Goal: Task Accomplishment & Management: Manage account settings

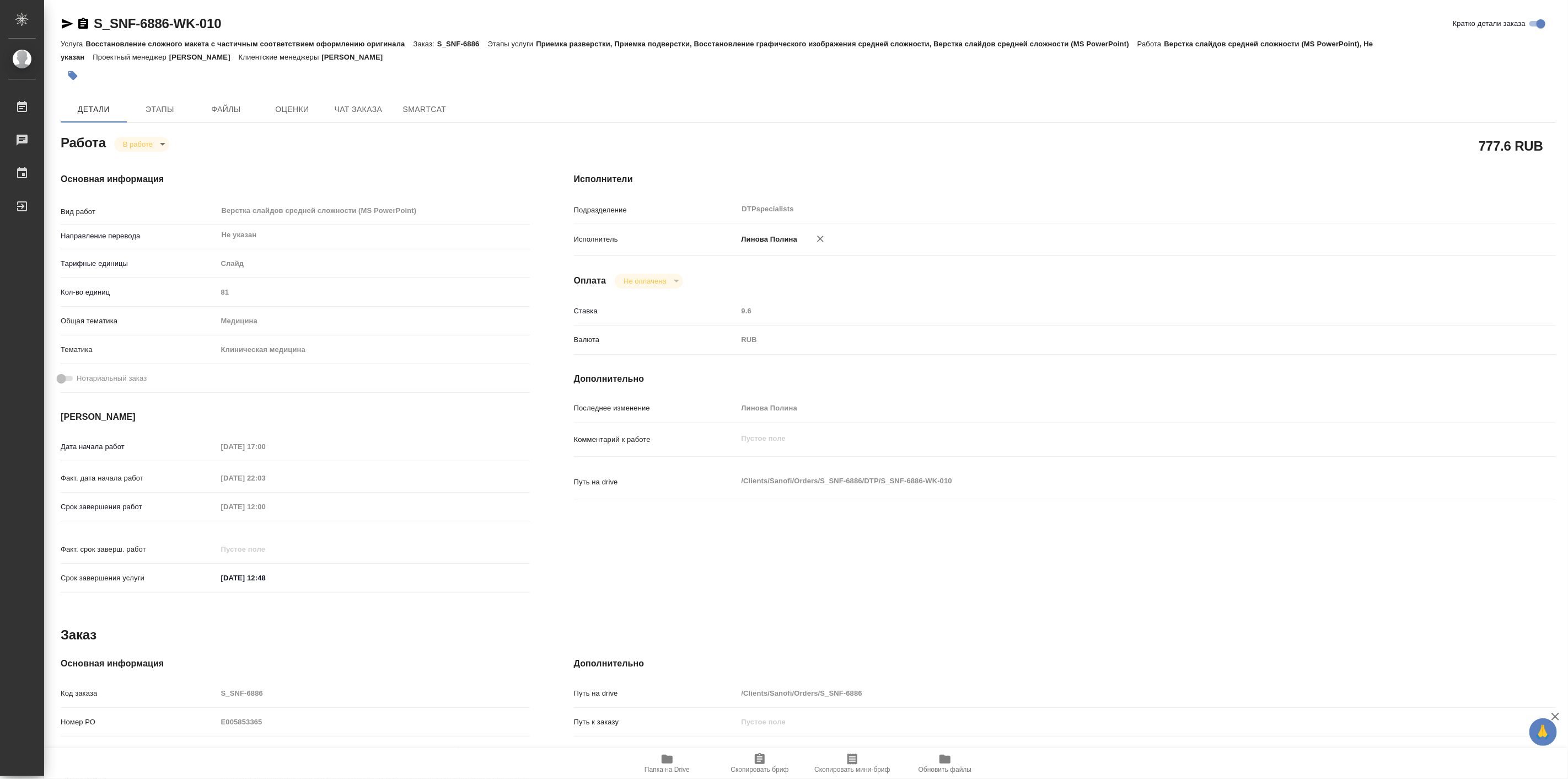
type textarea "x"
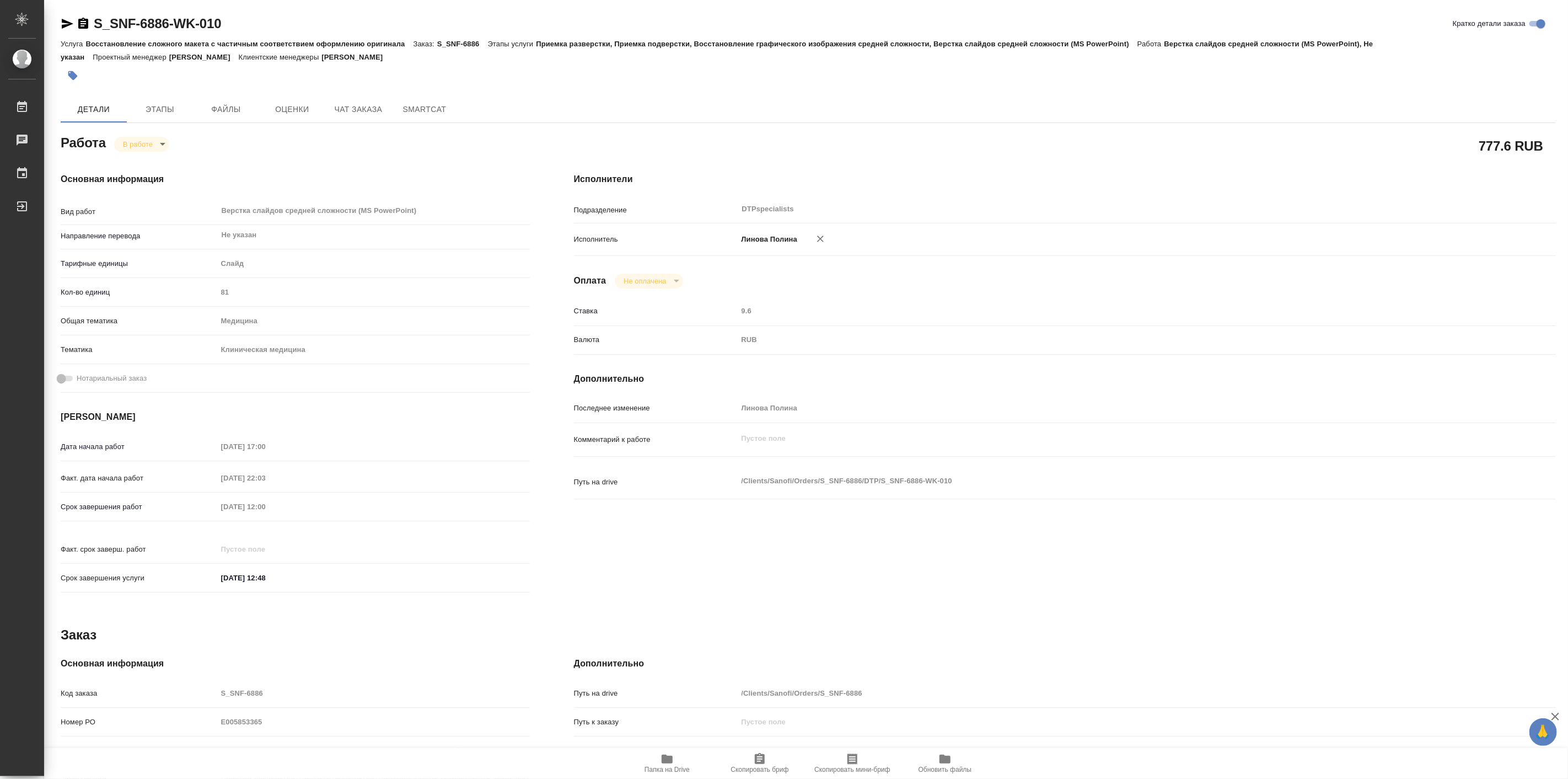
type textarea "x"
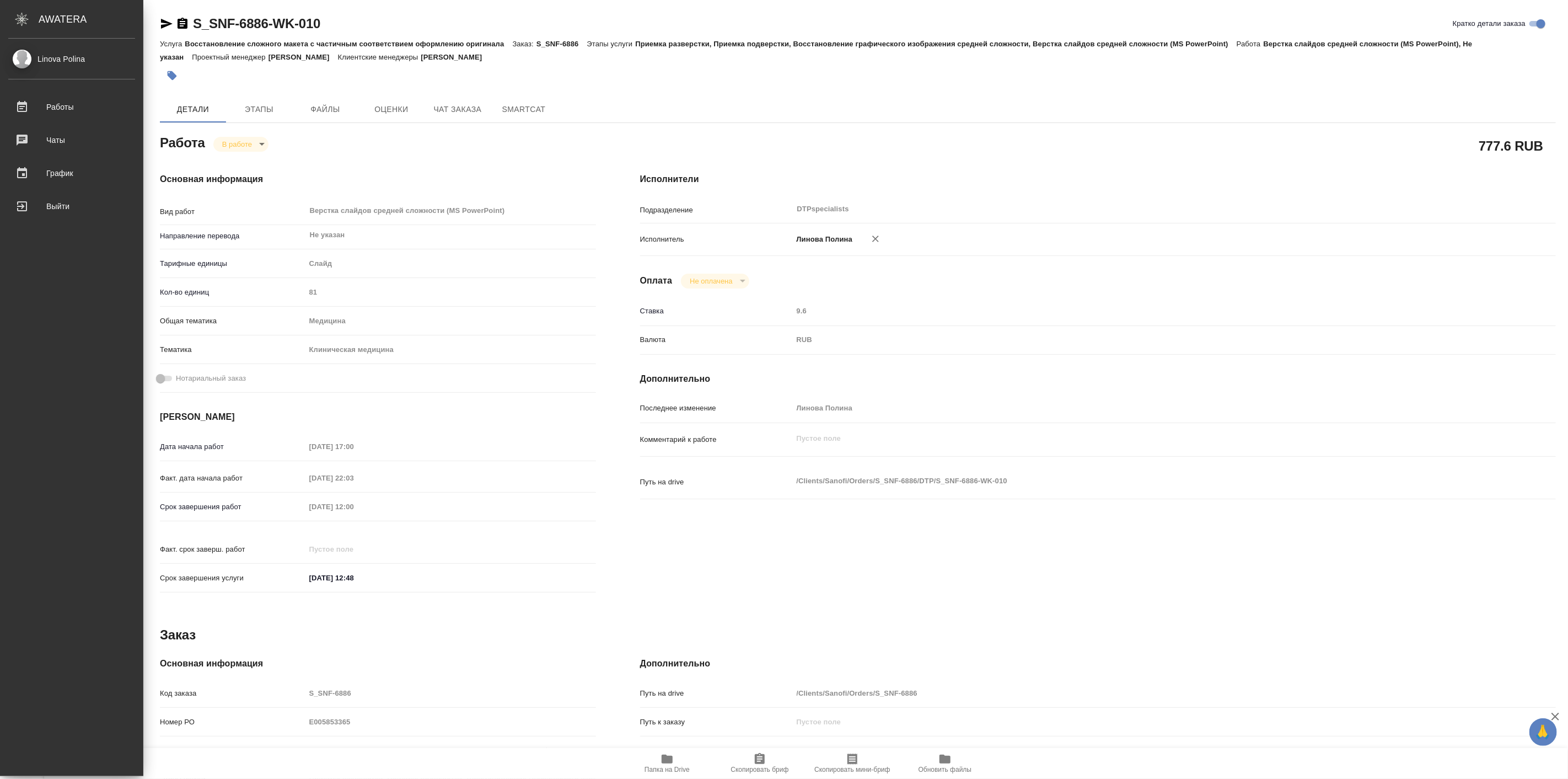
type textarea "x"
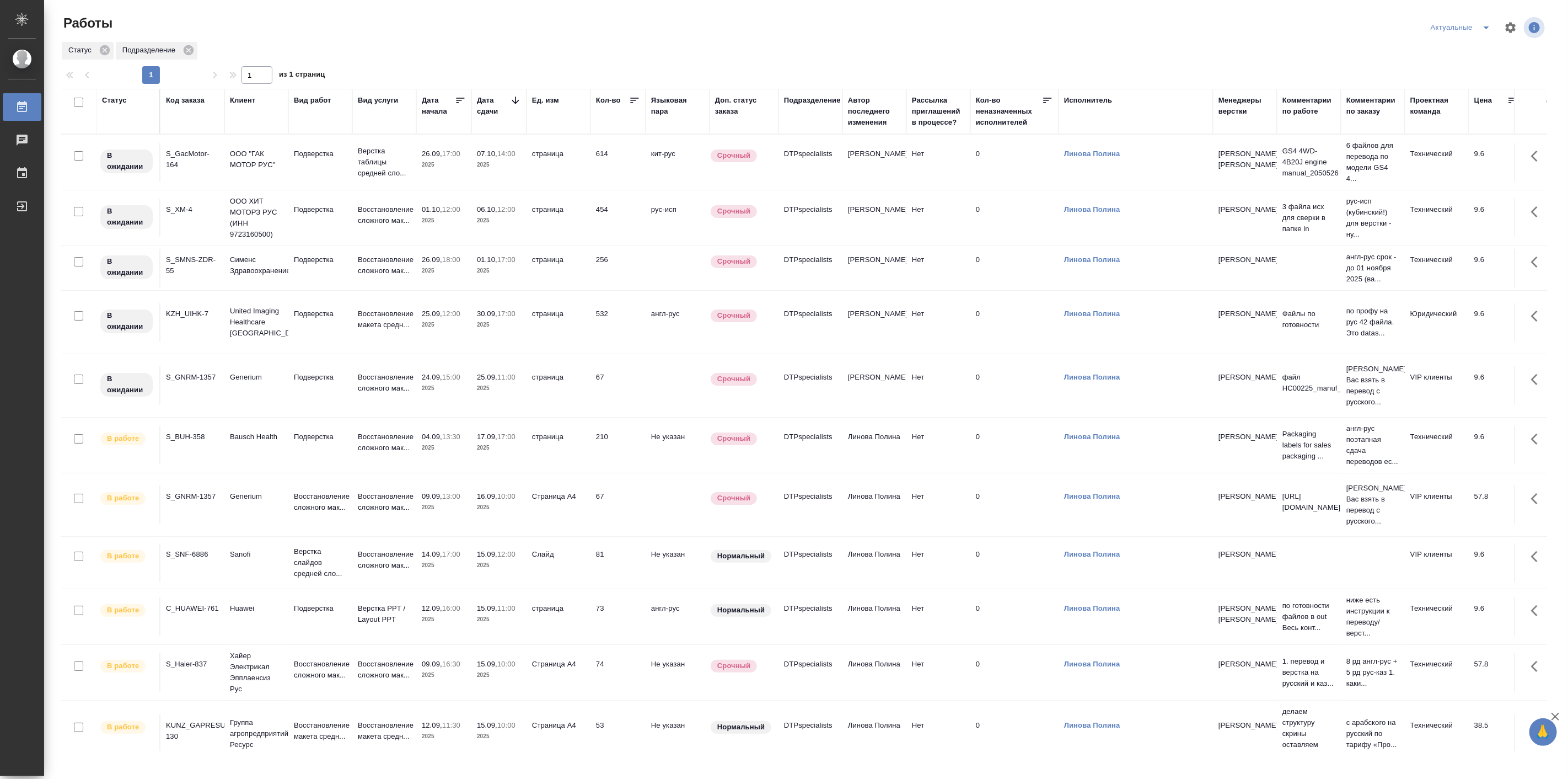
scroll to position [93, 0]
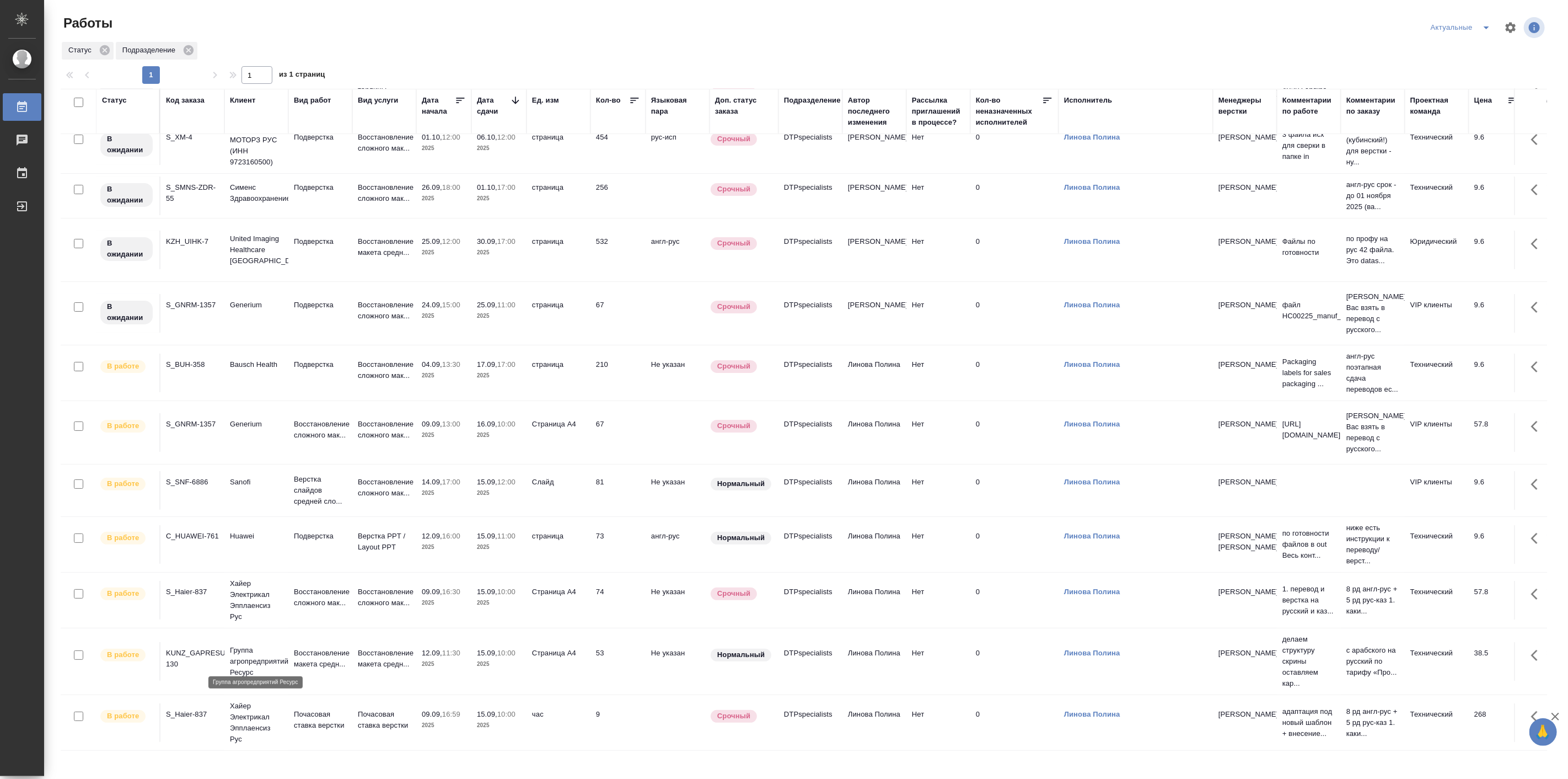
click at [261, 653] on p "Группа агропредприятий Ресурс" at bounding box center [256, 661] width 53 height 33
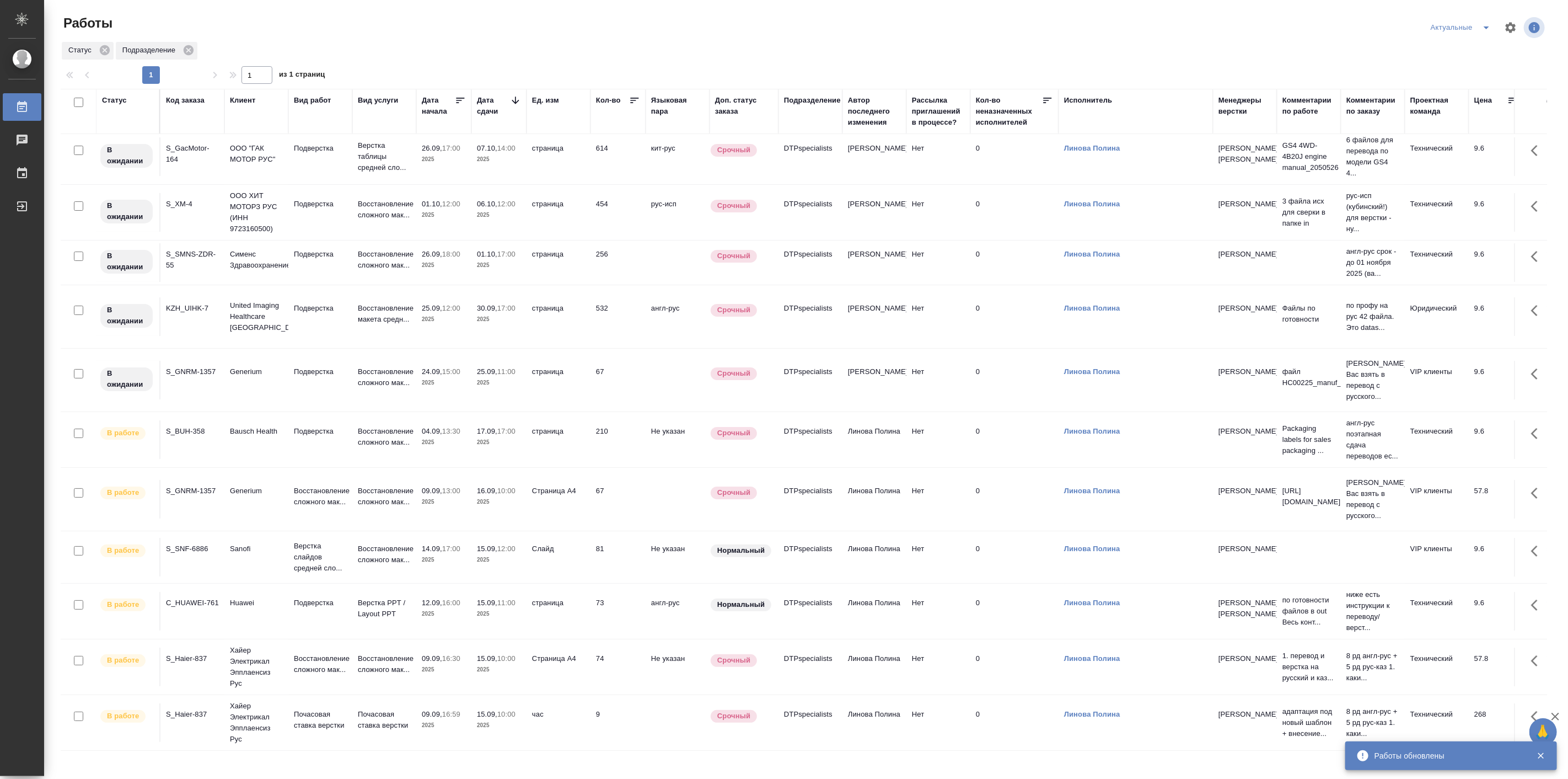
scroll to position [26, 0]
click at [249, 597] on p "Huawei" at bounding box center [256, 603] width 53 height 11
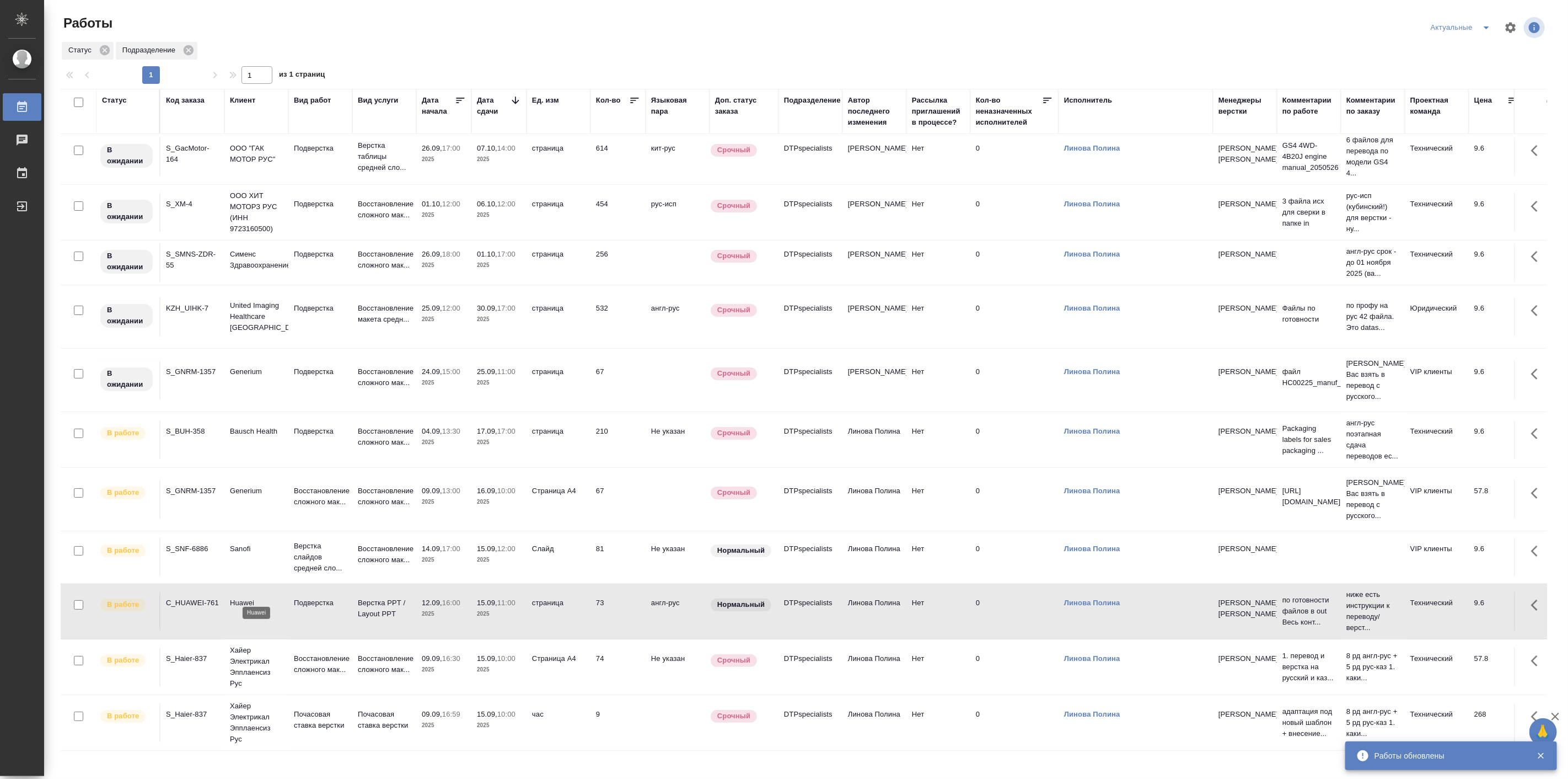
click at [249, 597] on p "Huawei" at bounding box center [256, 603] width 53 height 11
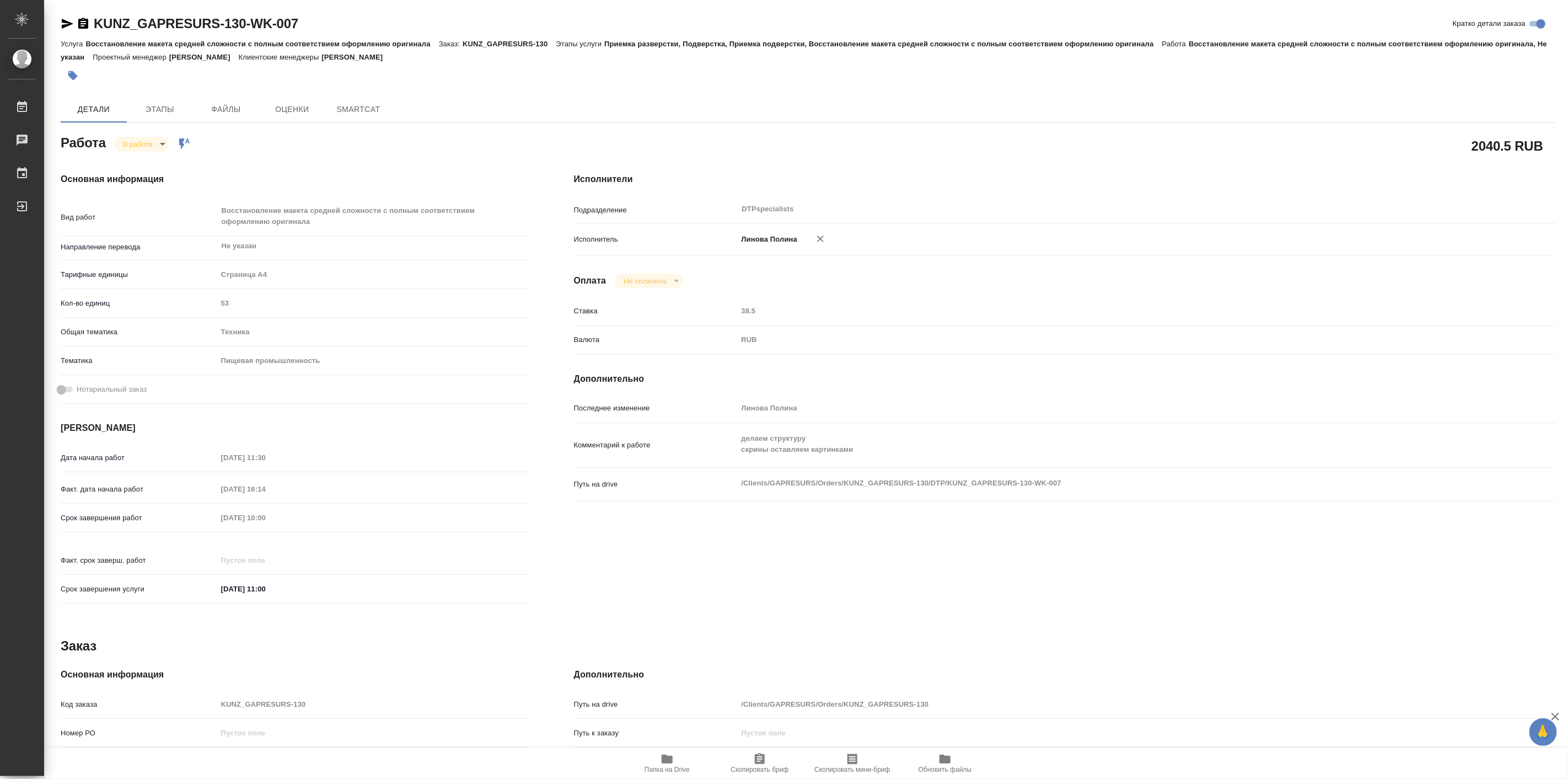
type textarea "x"
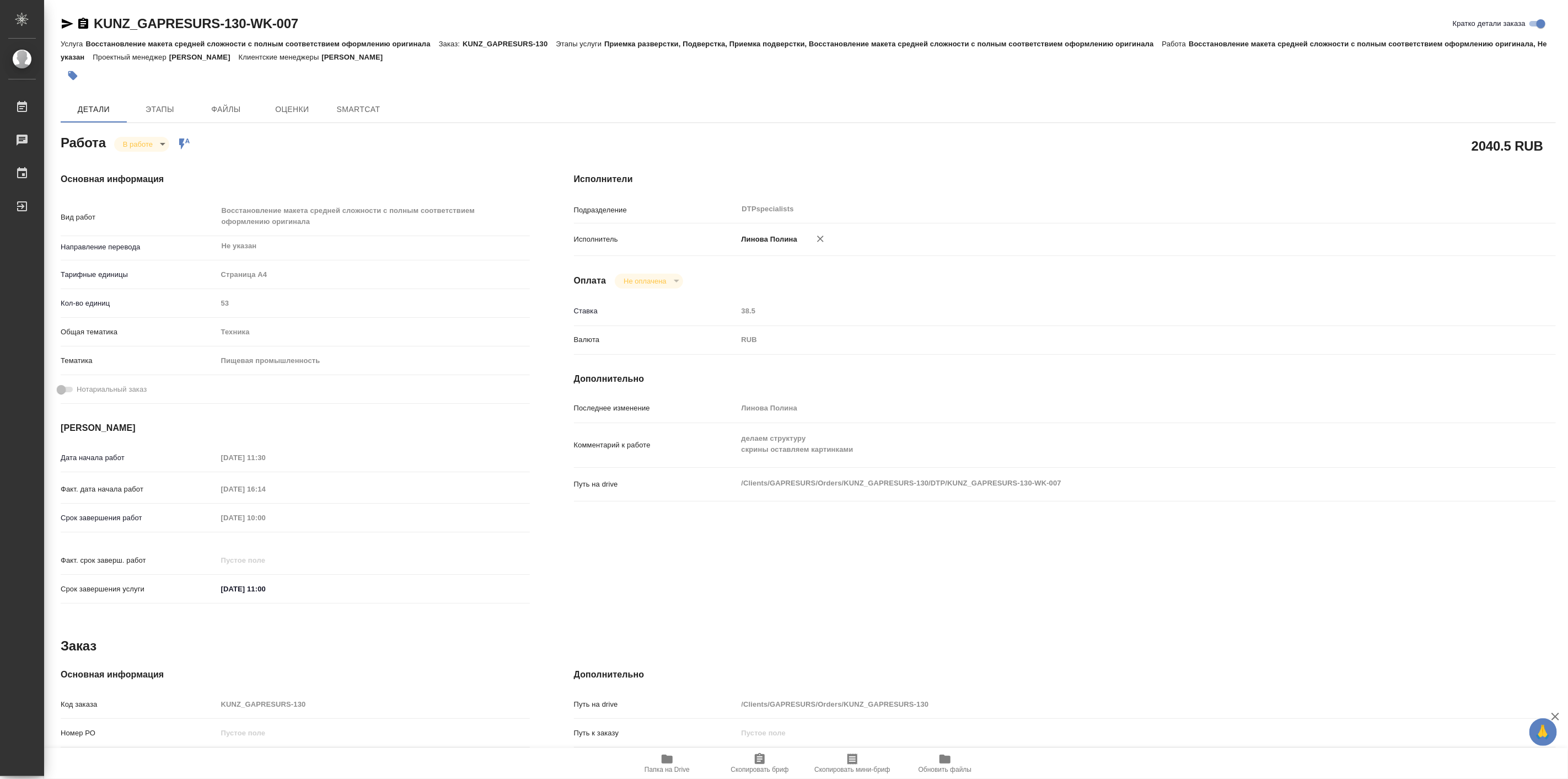
type textarea "x"
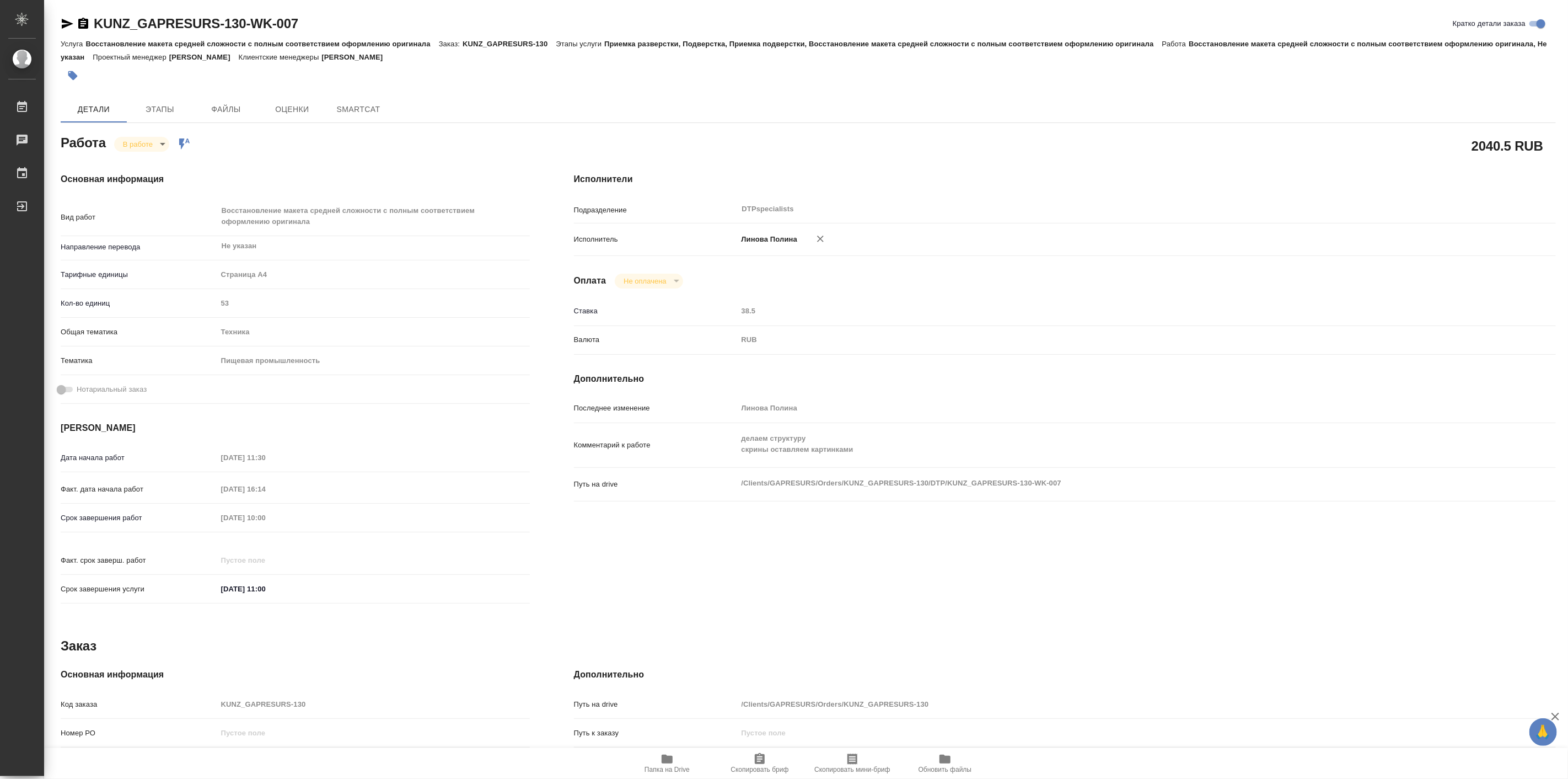
type textarea "x"
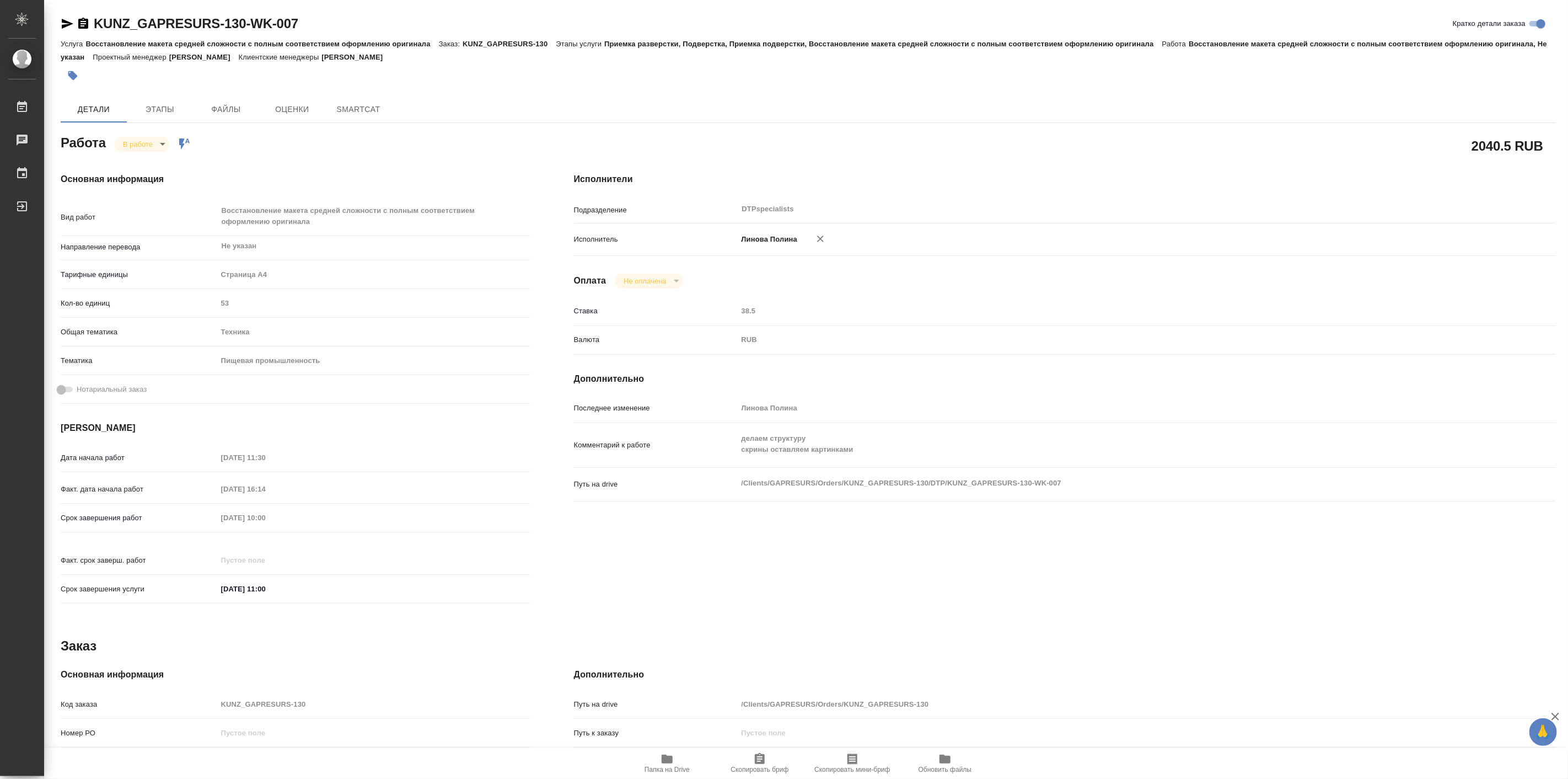
type textarea "x"
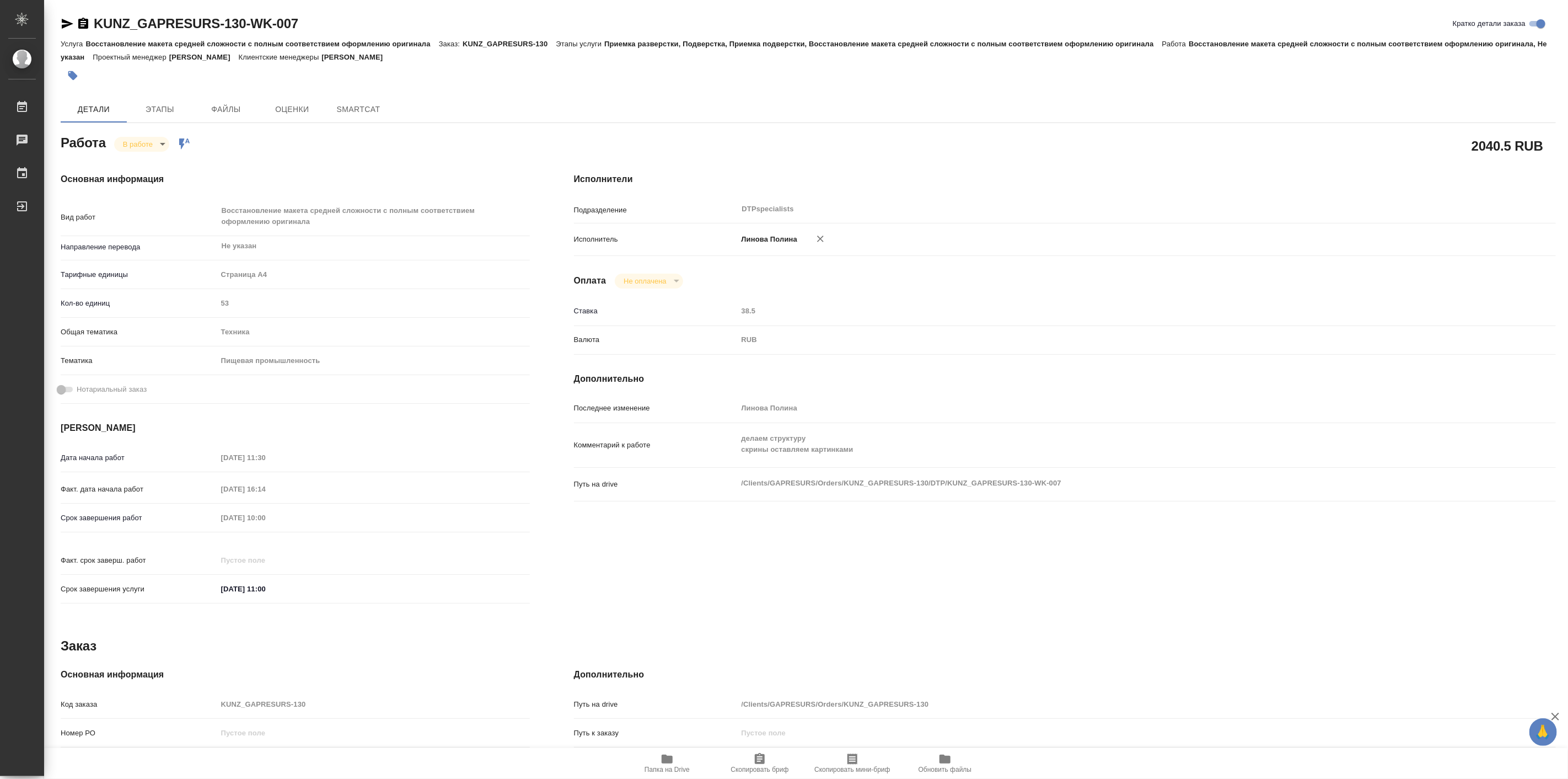
type textarea "x"
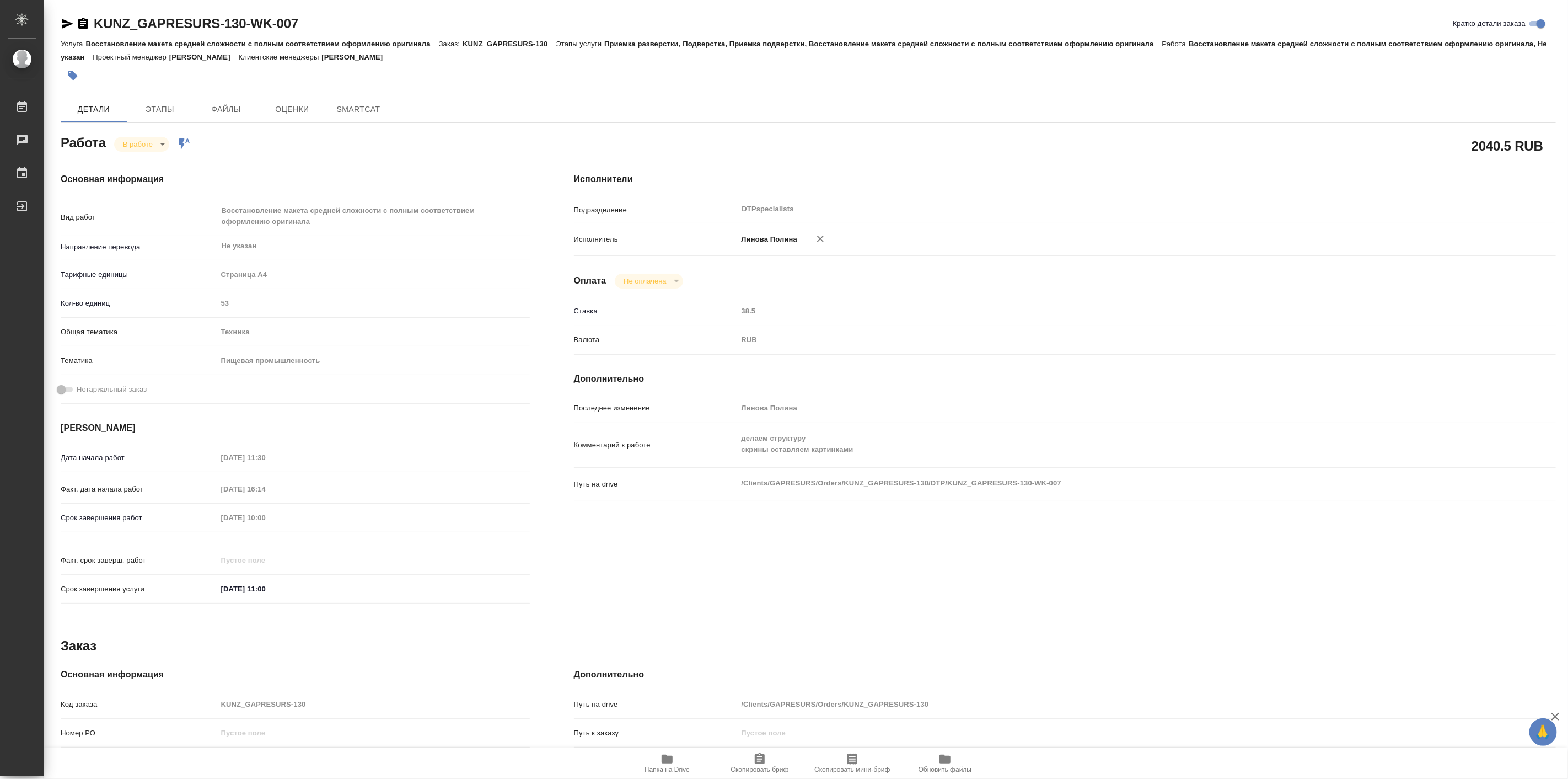
type textarea "x"
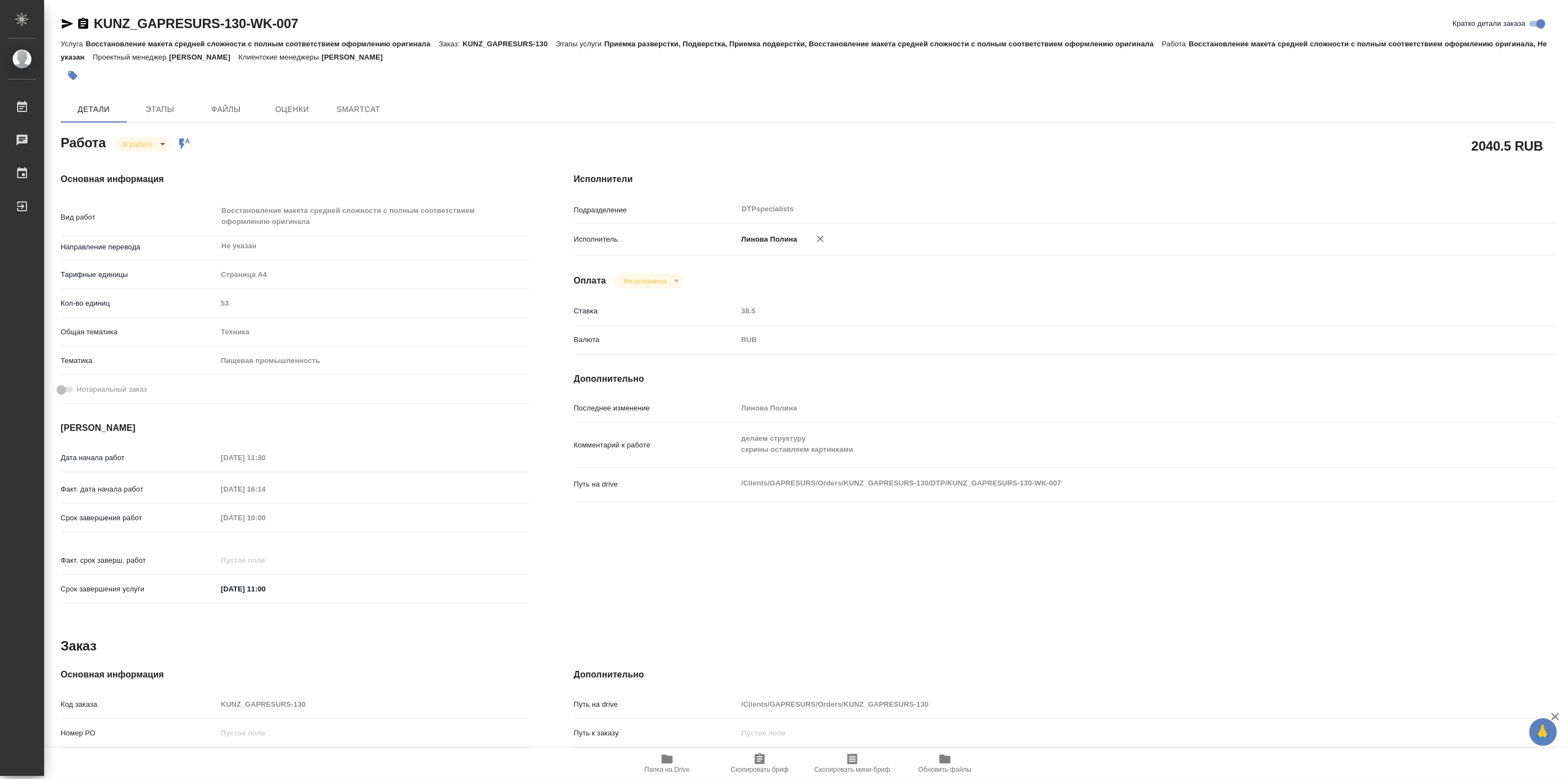
type textarea "x"
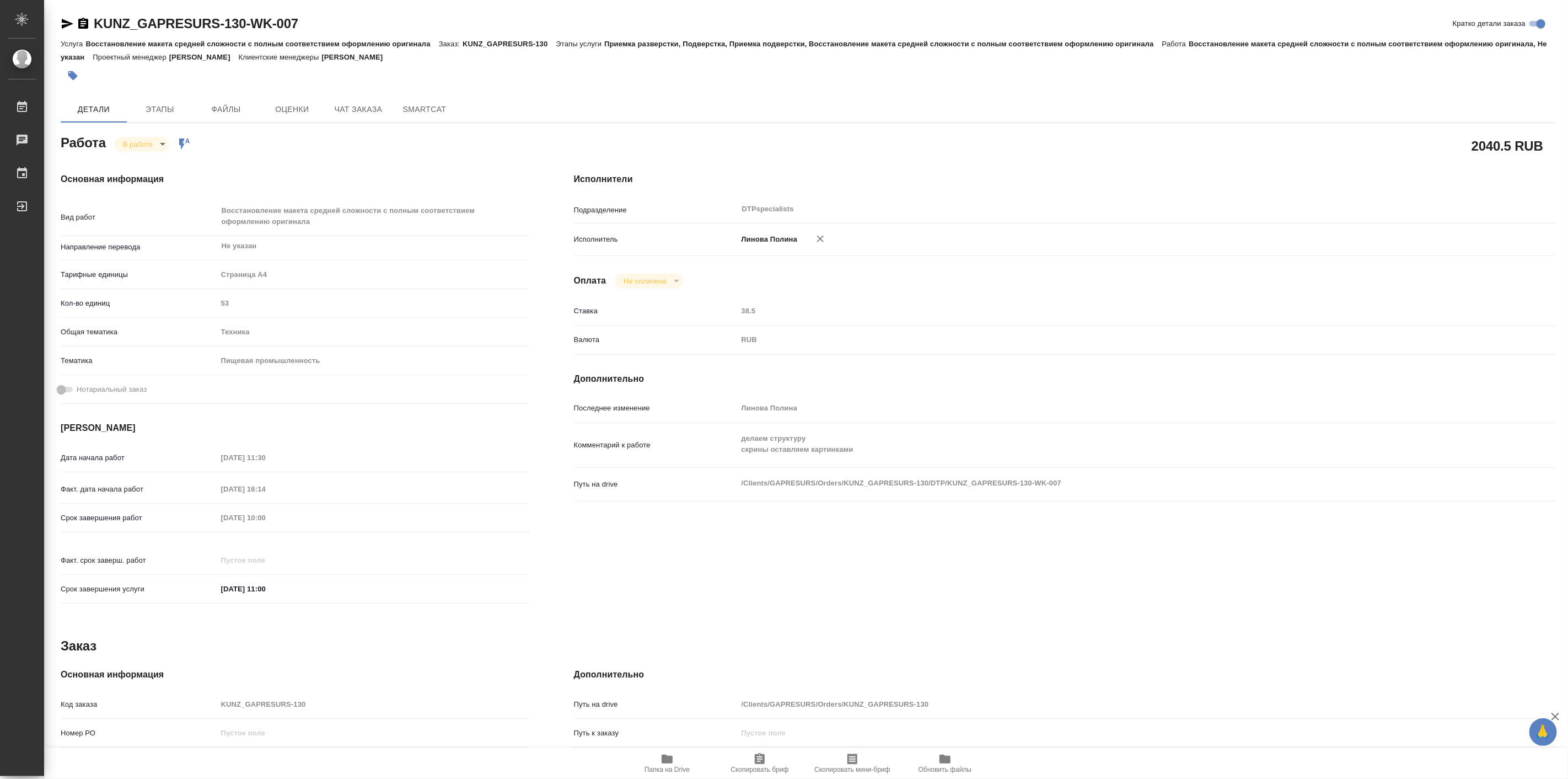
type textarea "x"
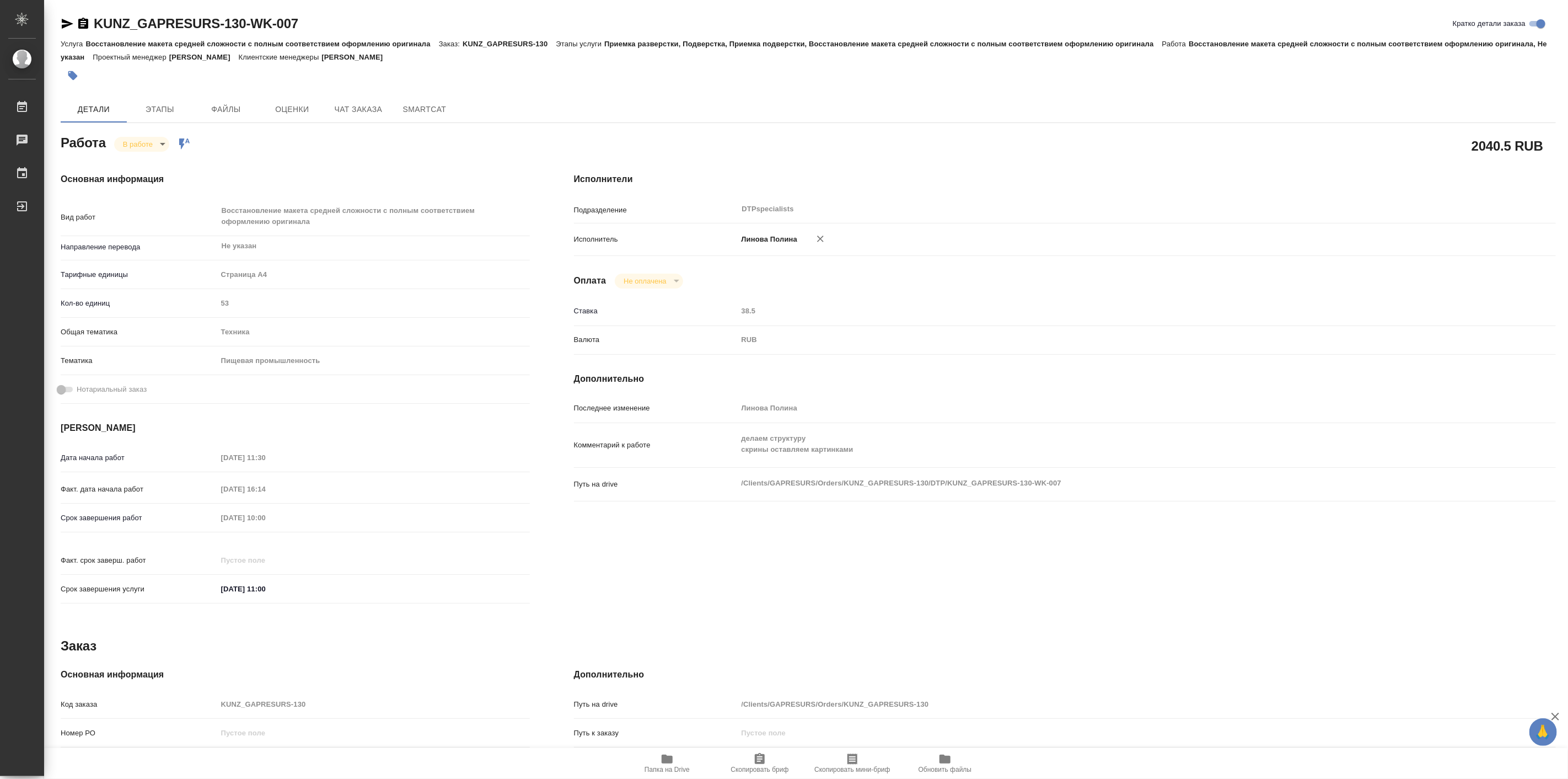
type textarea "x"
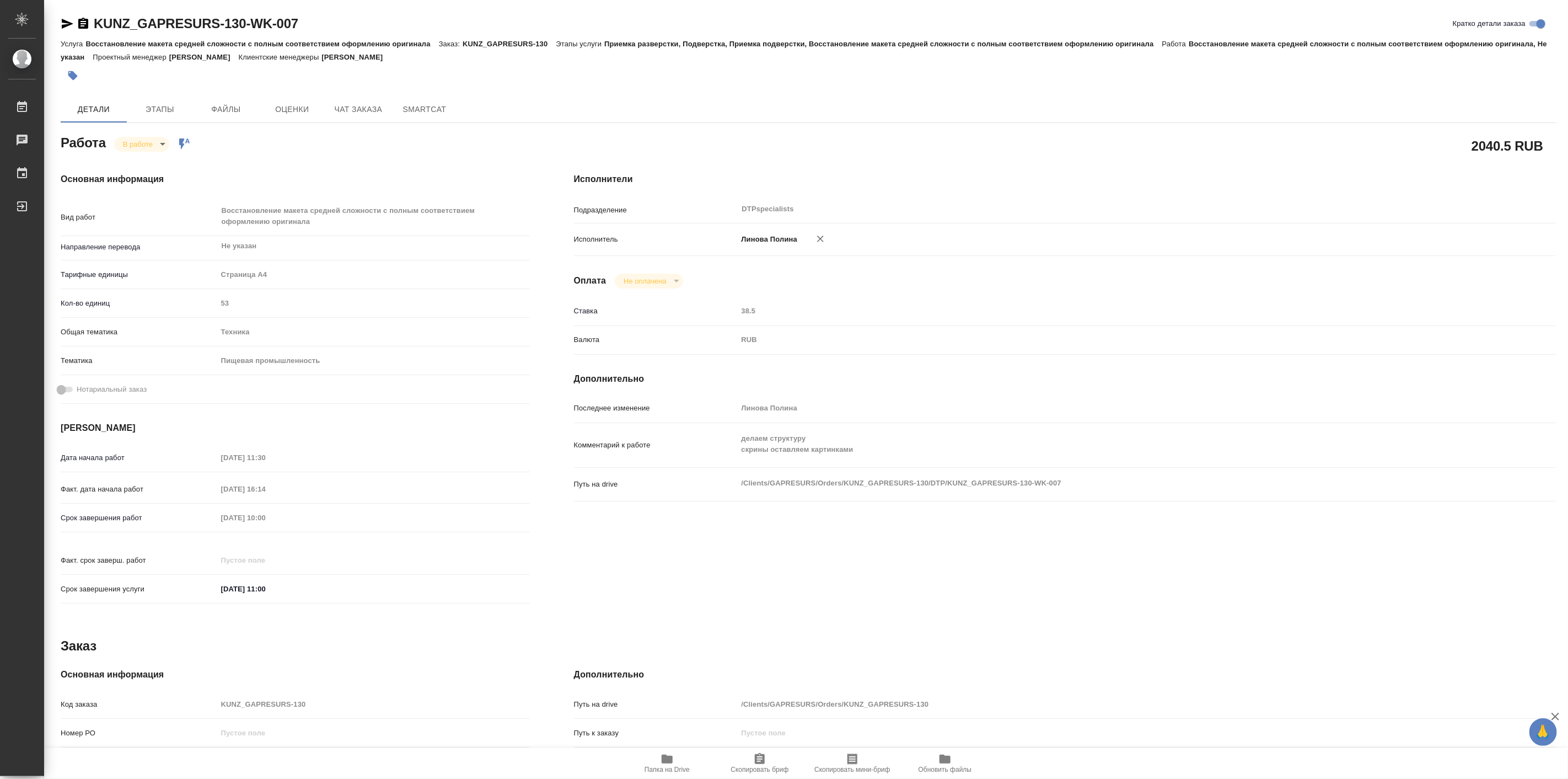
click at [667, 764] on icon "button" at bounding box center [667, 759] width 13 height 13
click at [141, 138] on body "🙏 .cls-1 fill:#fff; AWATERA [PERSON_NAME] Работы 0 Чаты График Выйти KUNZ_GAPRE…" at bounding box center [784, 389] width 1568 height 779
click at [151, 169] on li "Выполнен" at bounding box center [150, 163] width 73 height 19
type textarea "x"
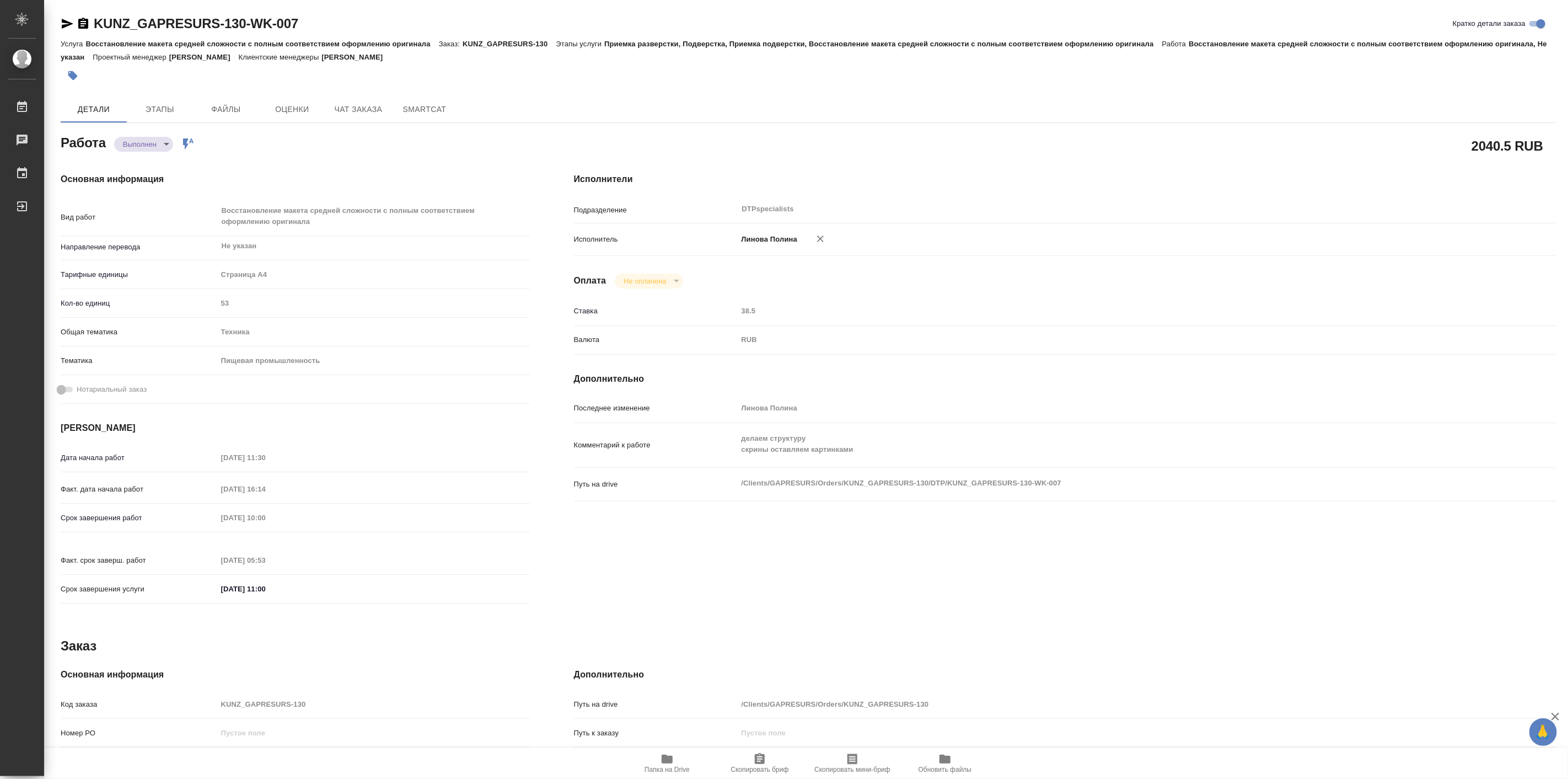
type textarea "x"
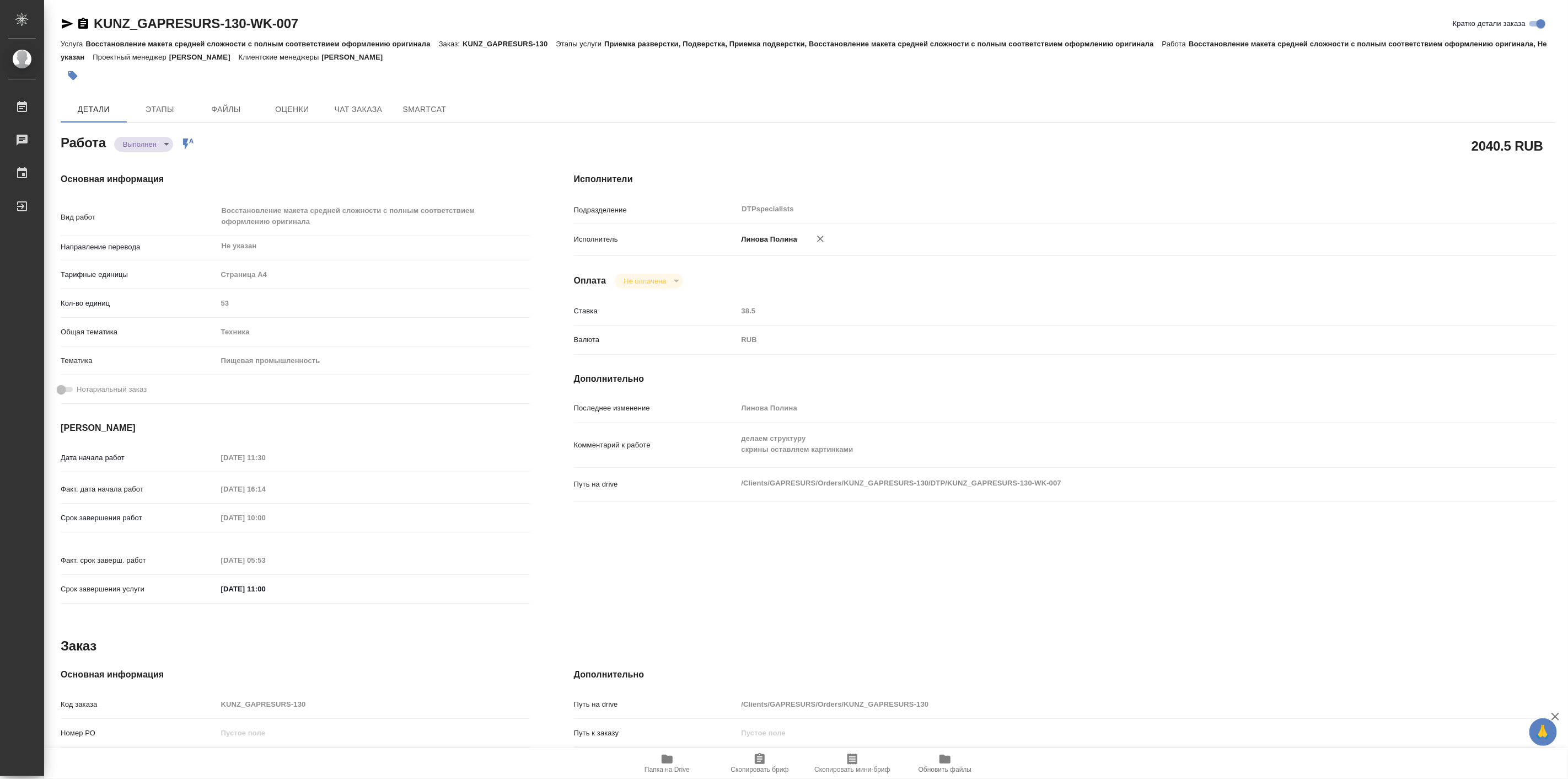
type textarea "x"
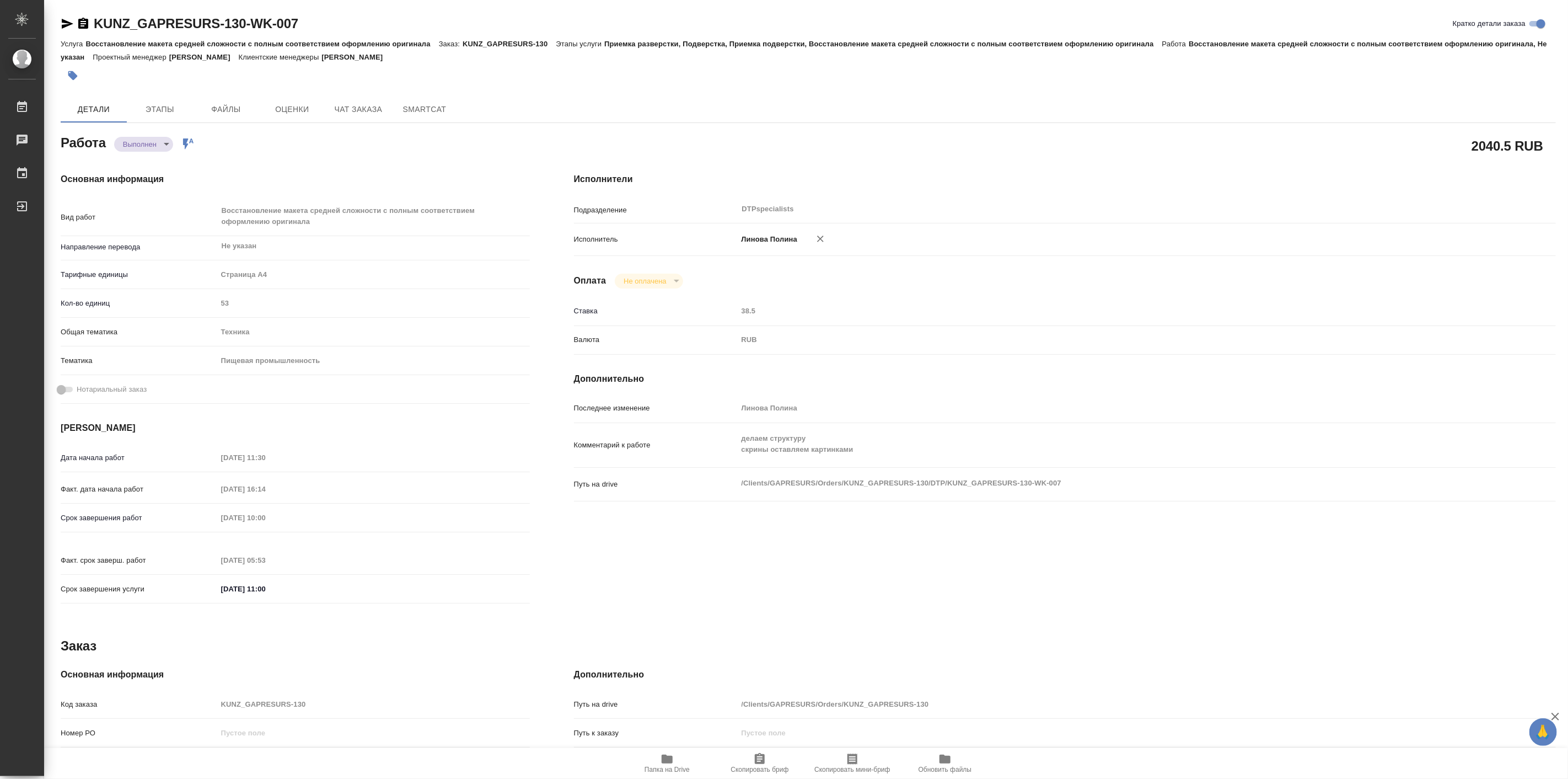
type textarea "x"
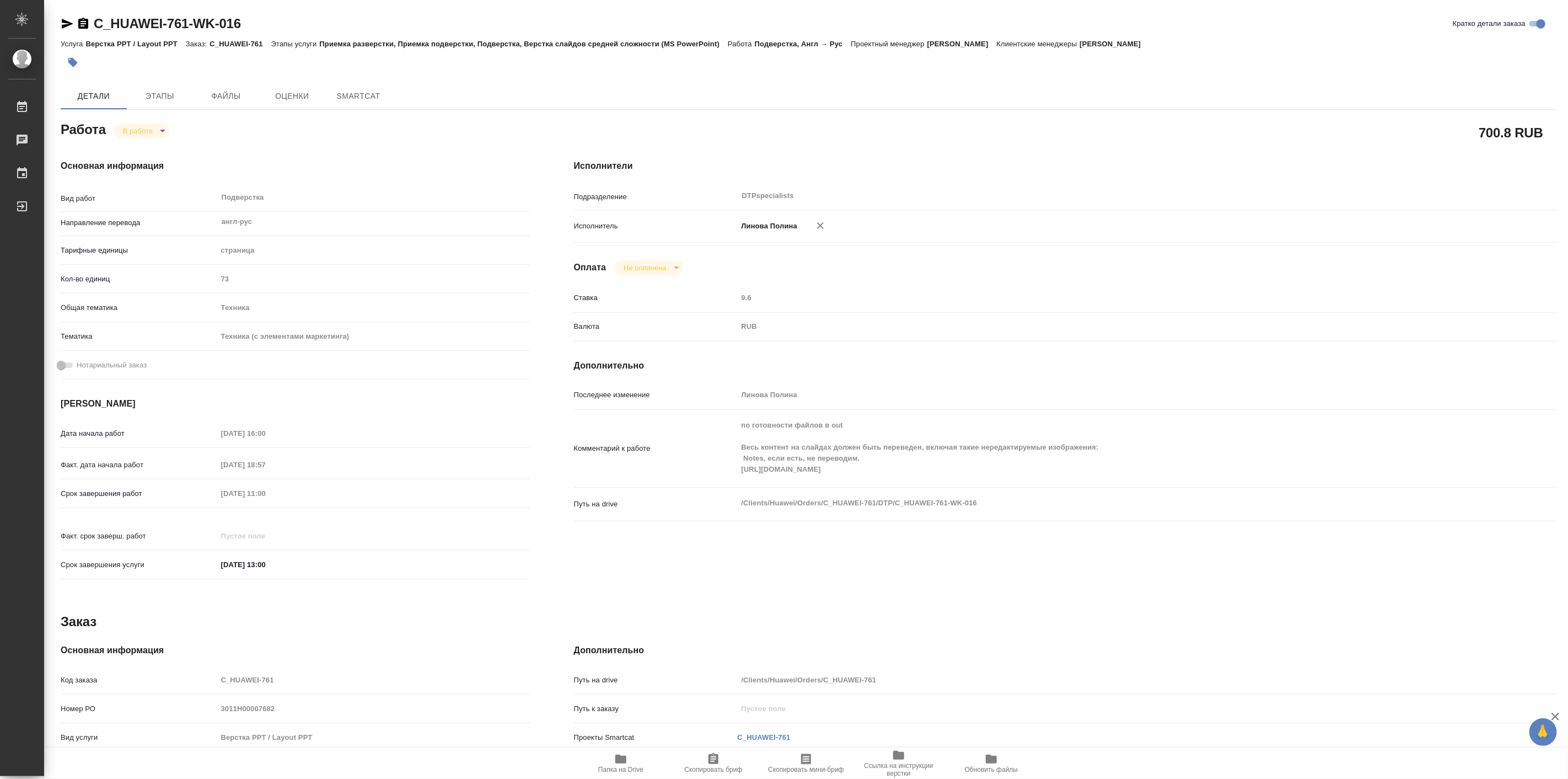
type textarea "x"
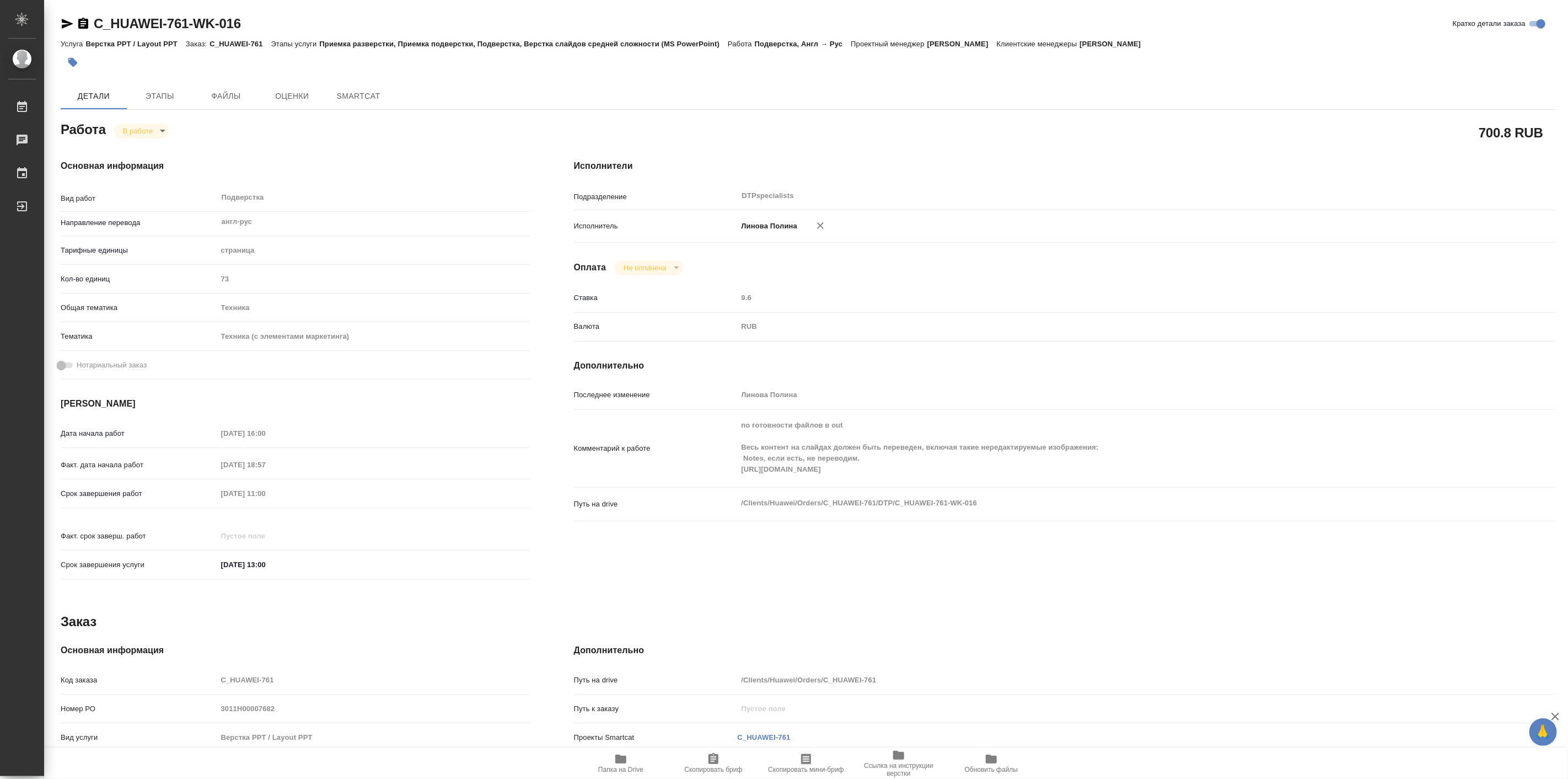
type textarea "x"
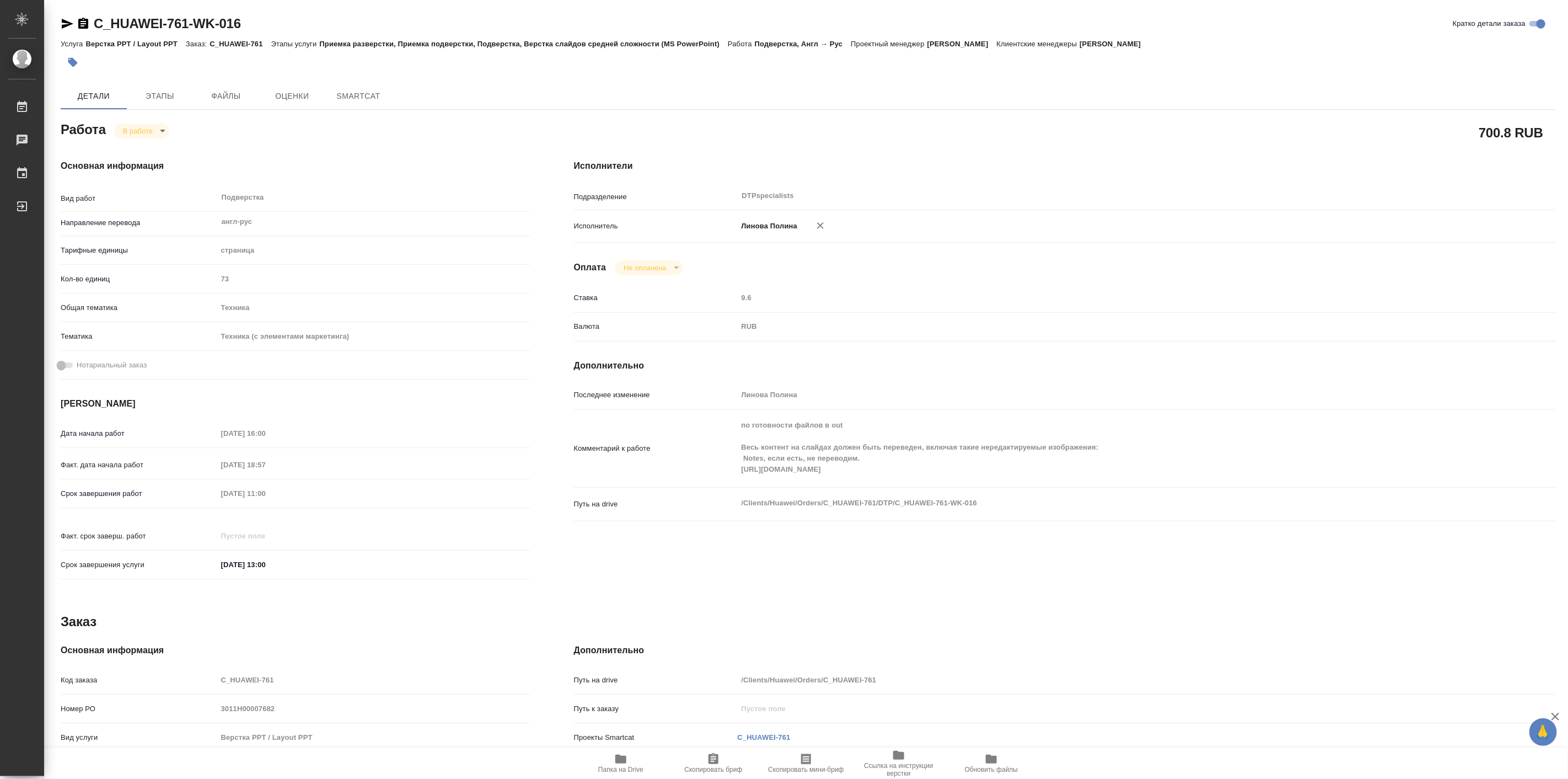
type textarea "x"
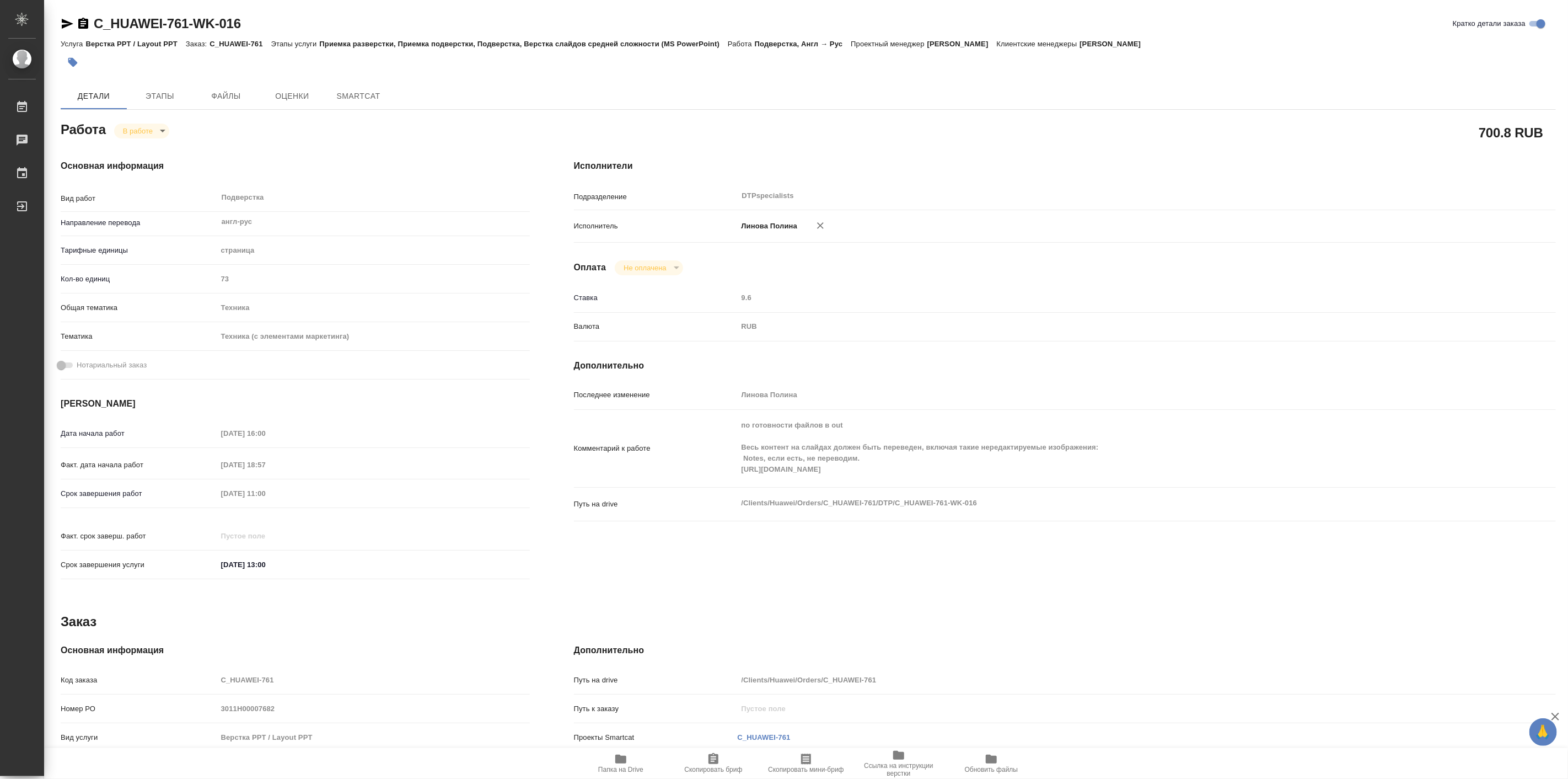
type textarea "x"
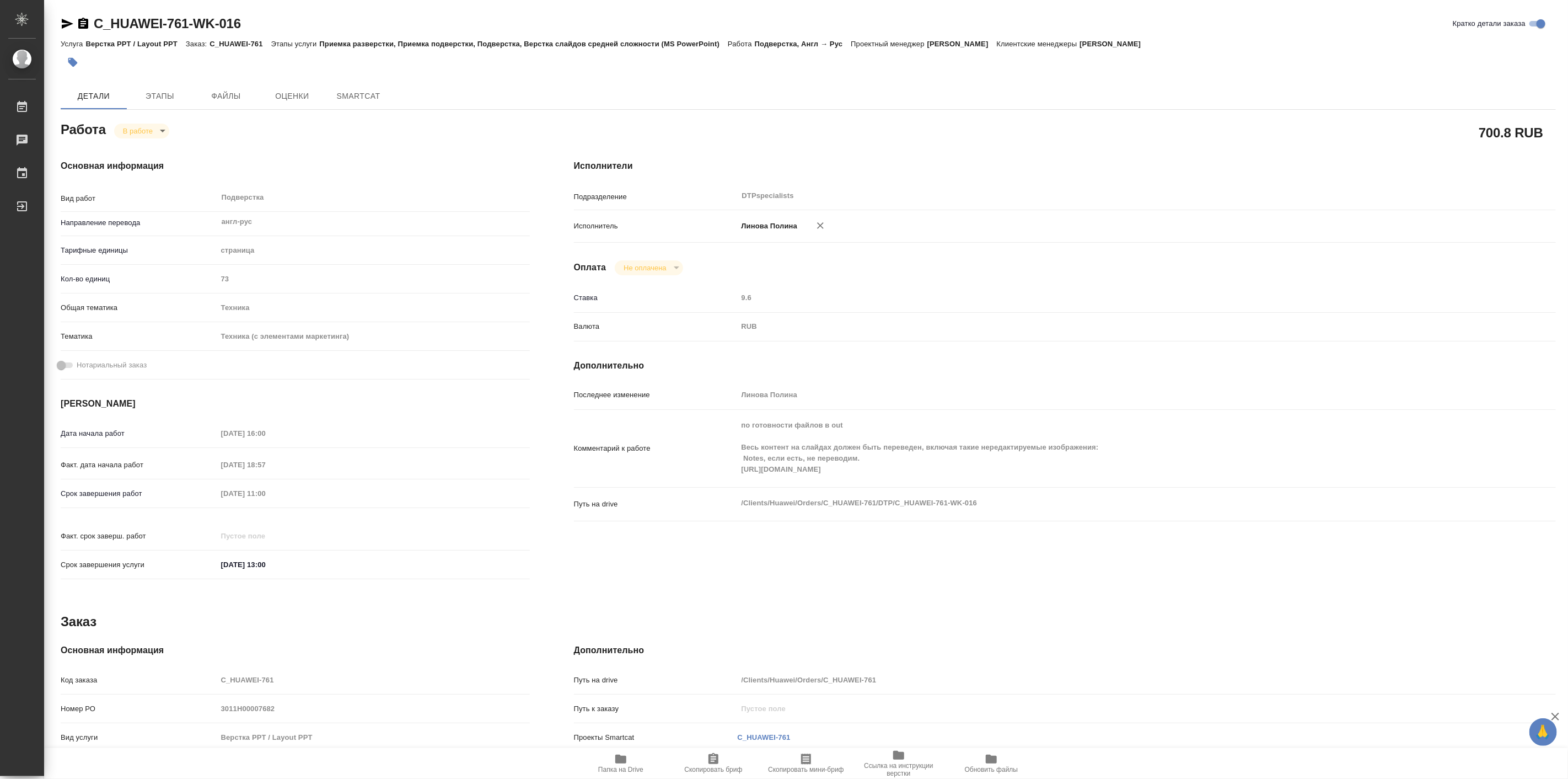
type textarea "x"
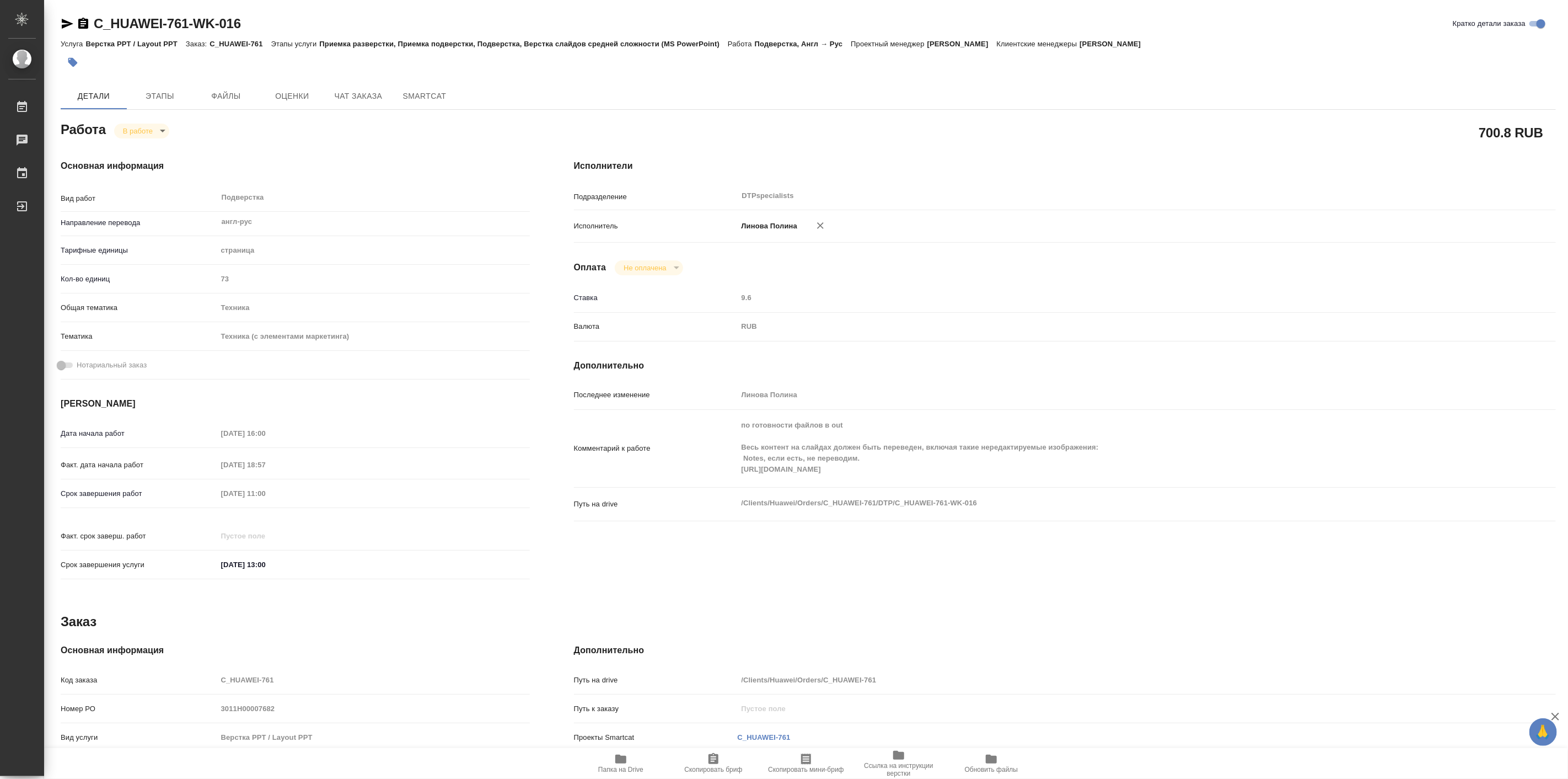
type textarea "x"
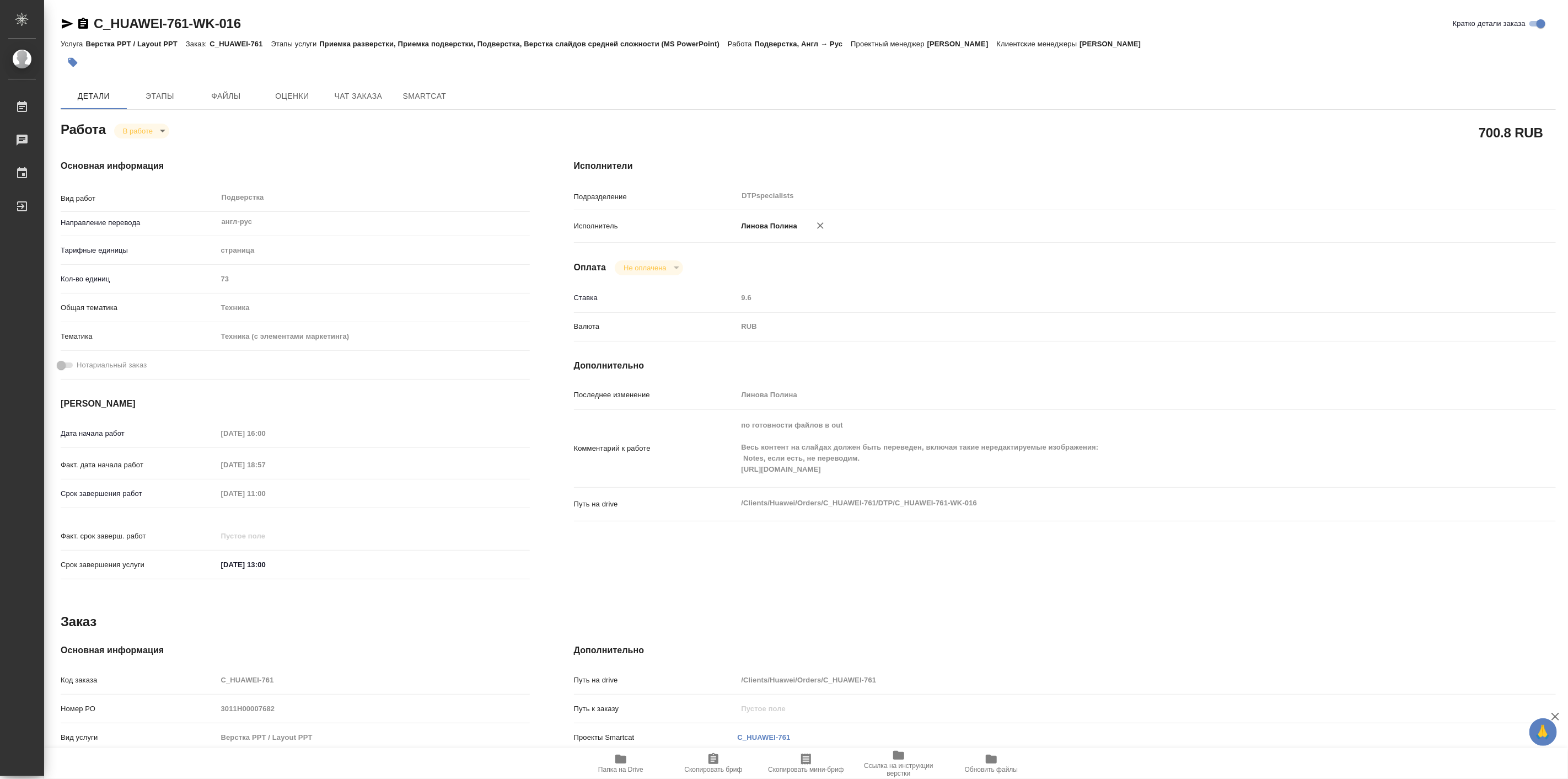
type textarea "x"
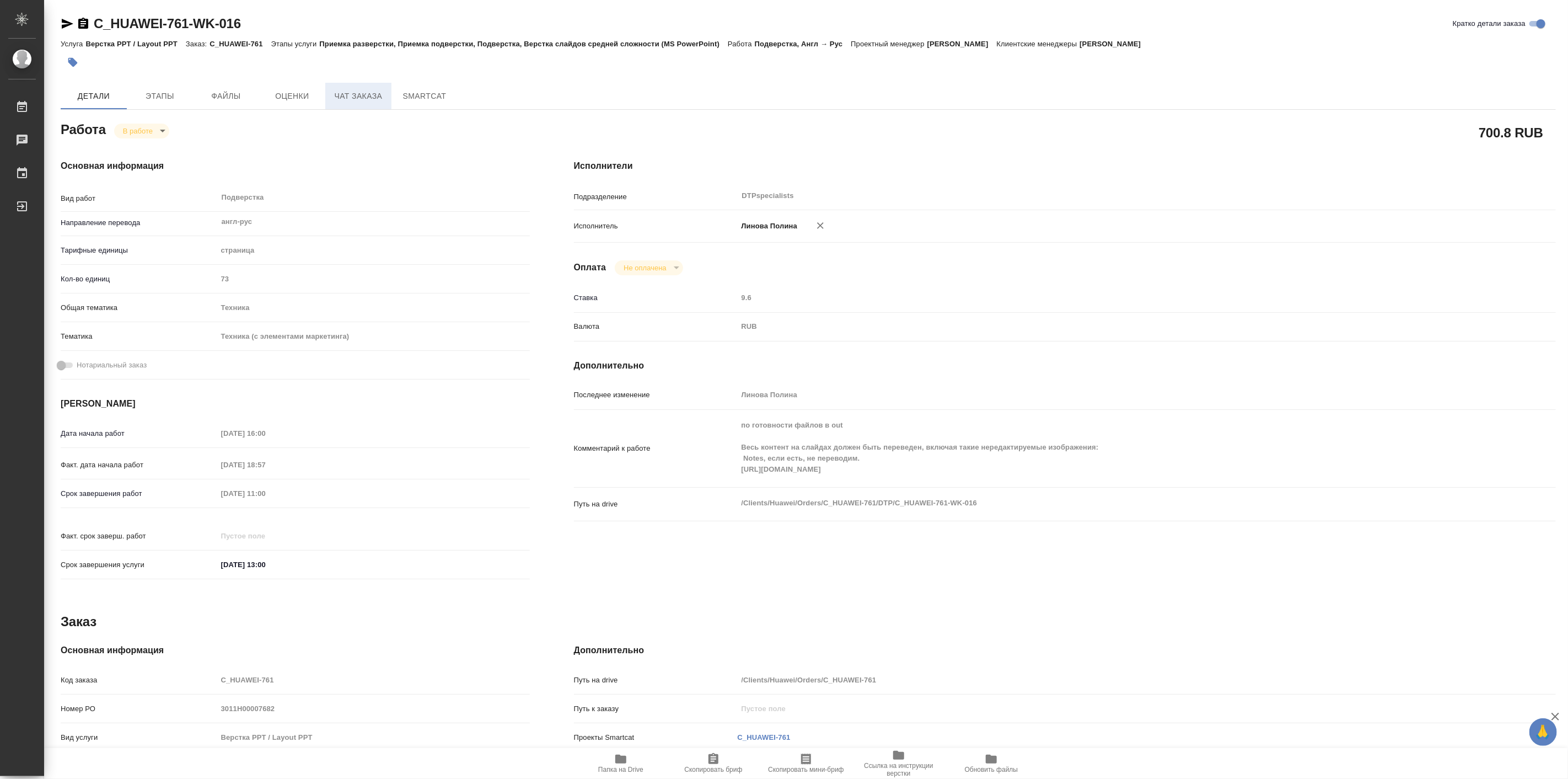
click at [373, 91] on span "Чат заказа" at bounding box center [358, 96] width 53 height 14
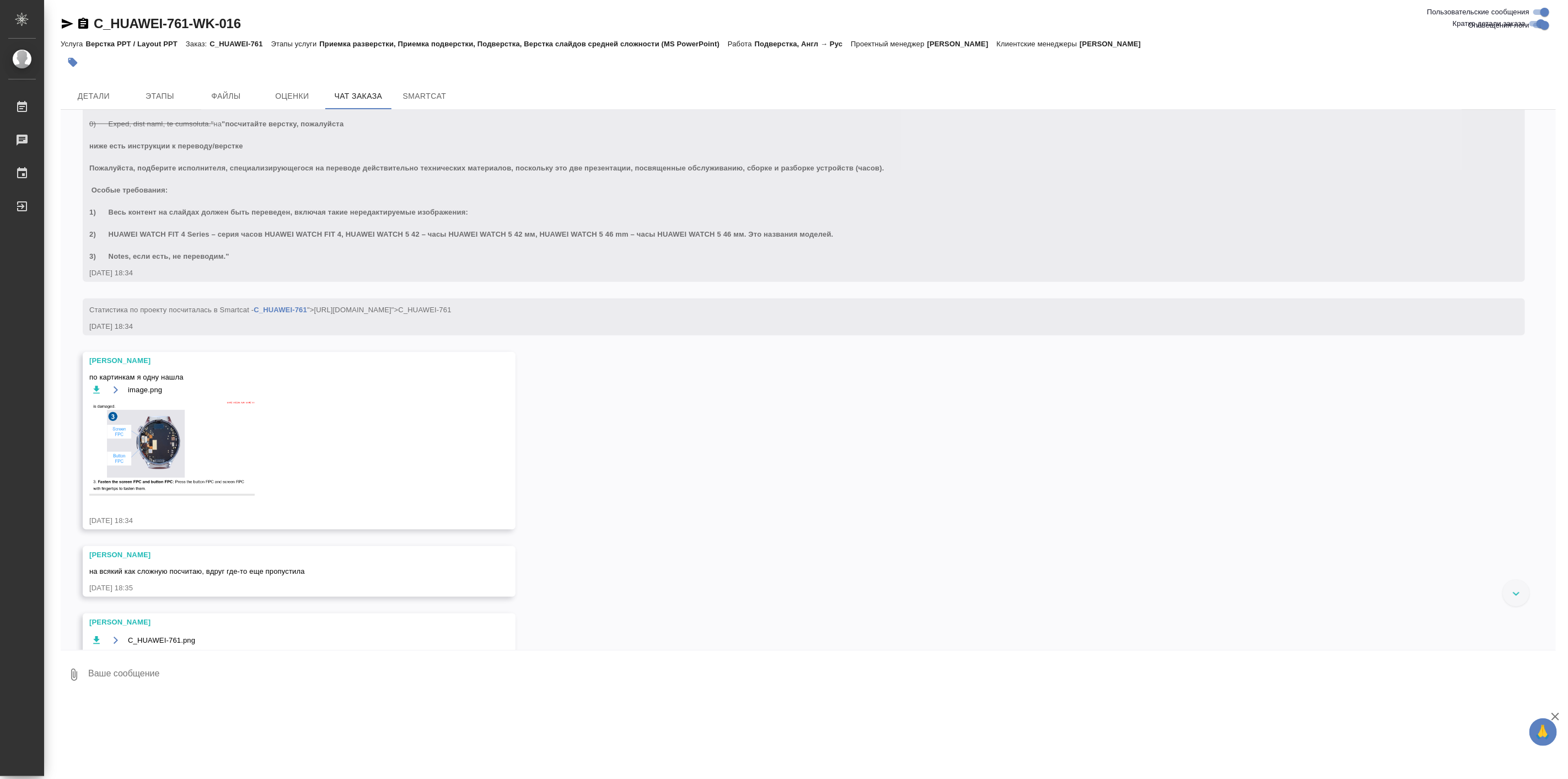
scroll to position [919, 0]
click at [98, 91] on span "Детали" at bounding box center [94, 96] width 53 height 14
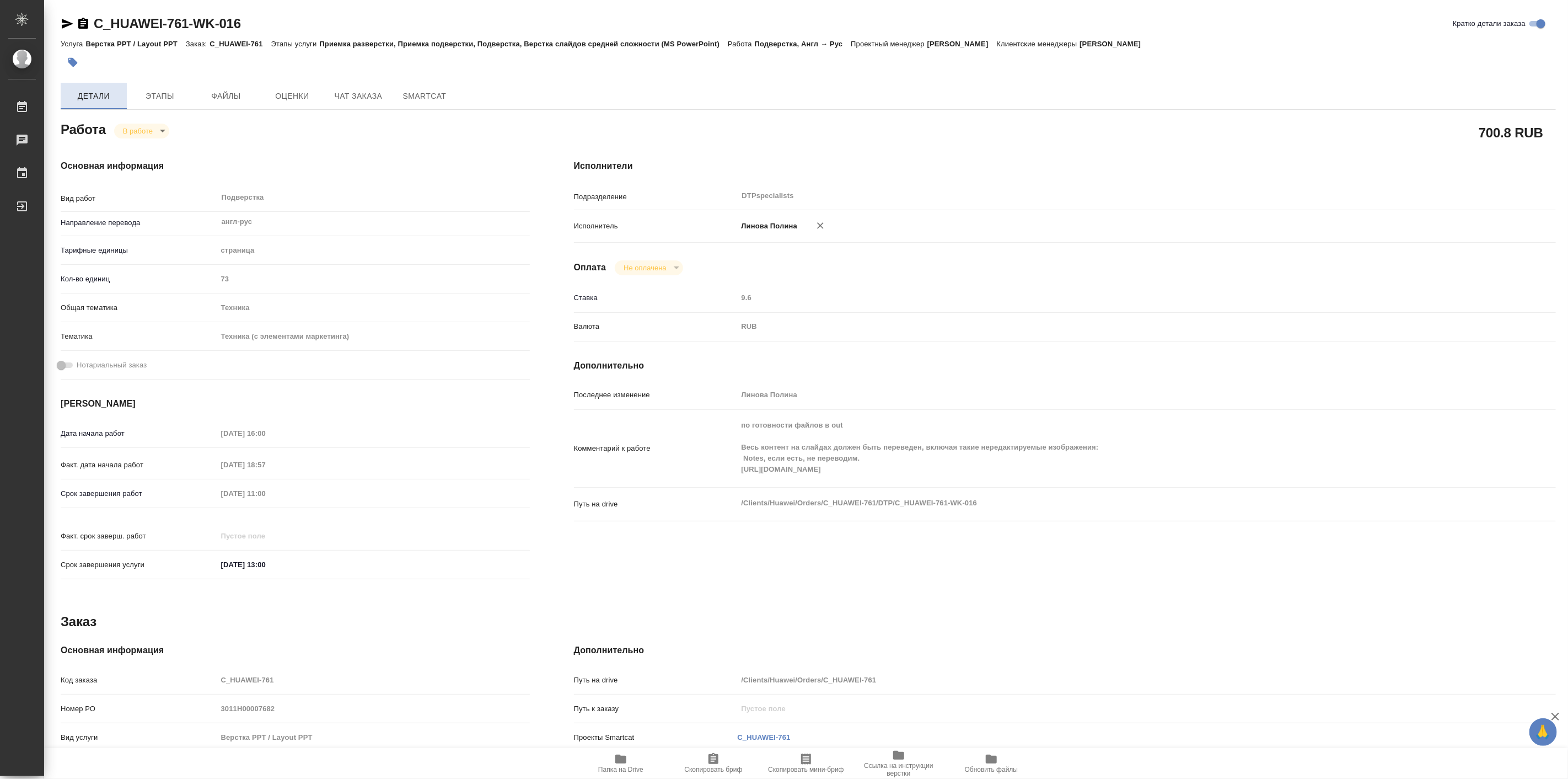
type textarea "x"
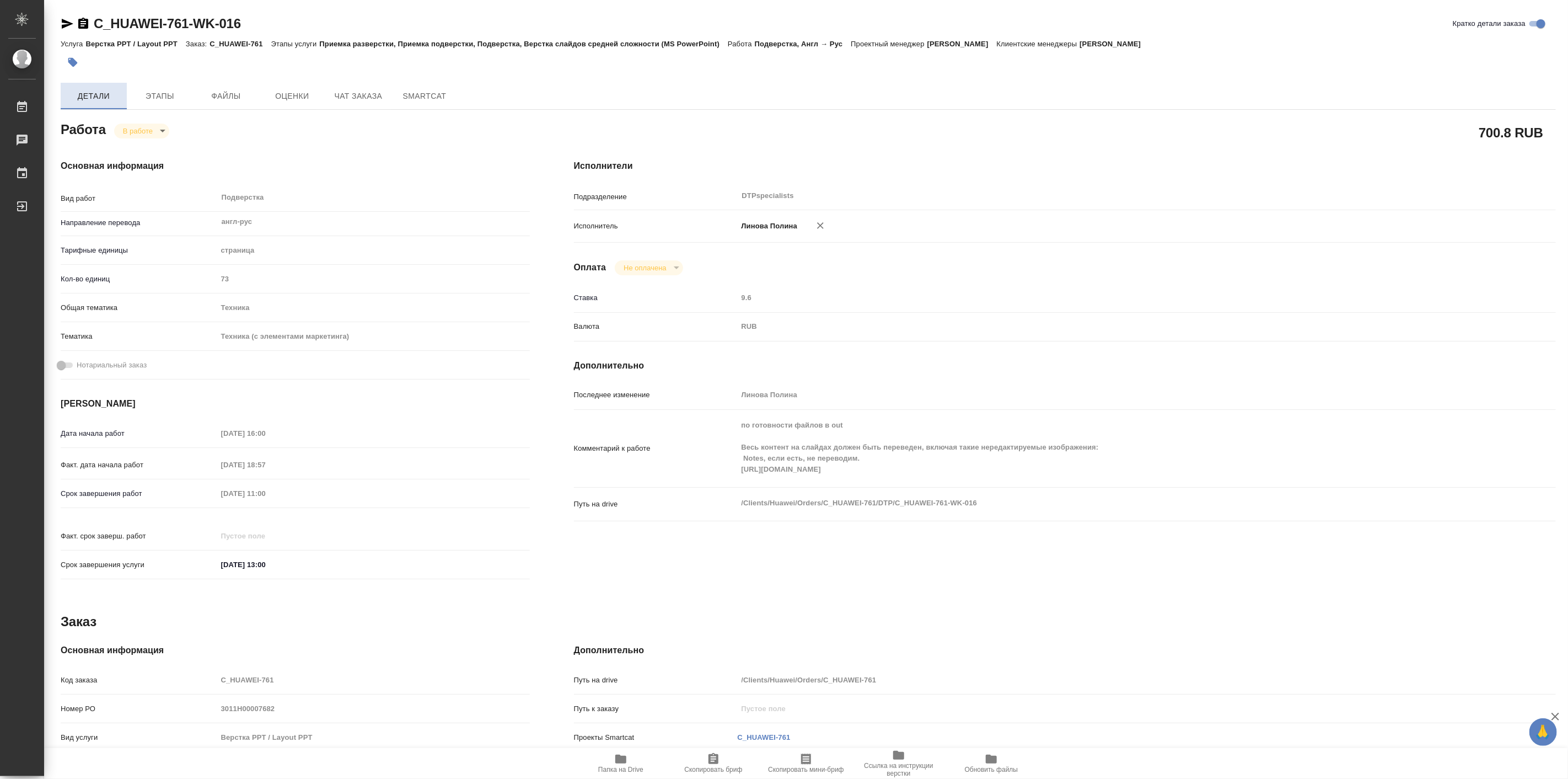
type textarea "x"
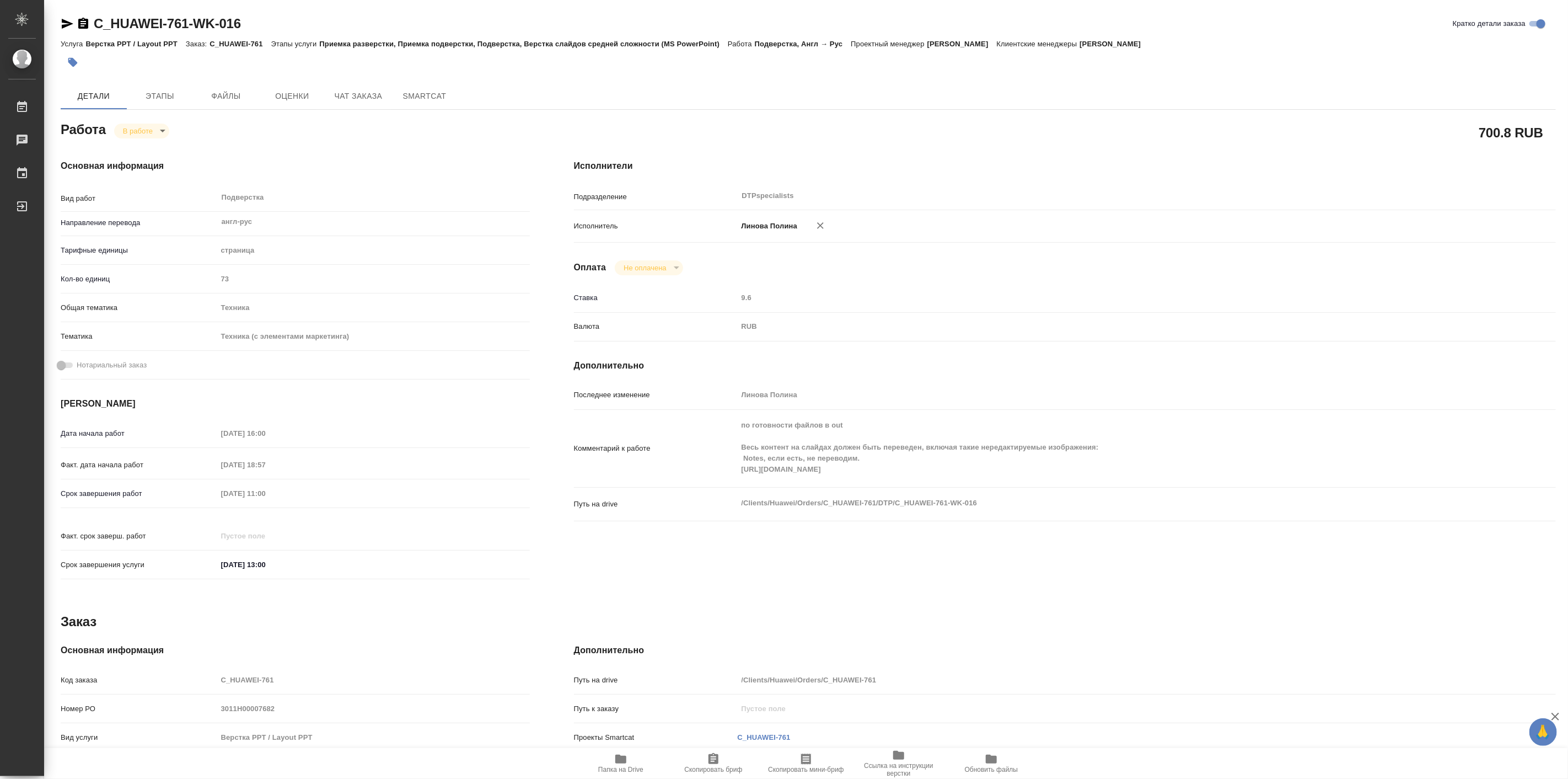
type textarea "x"
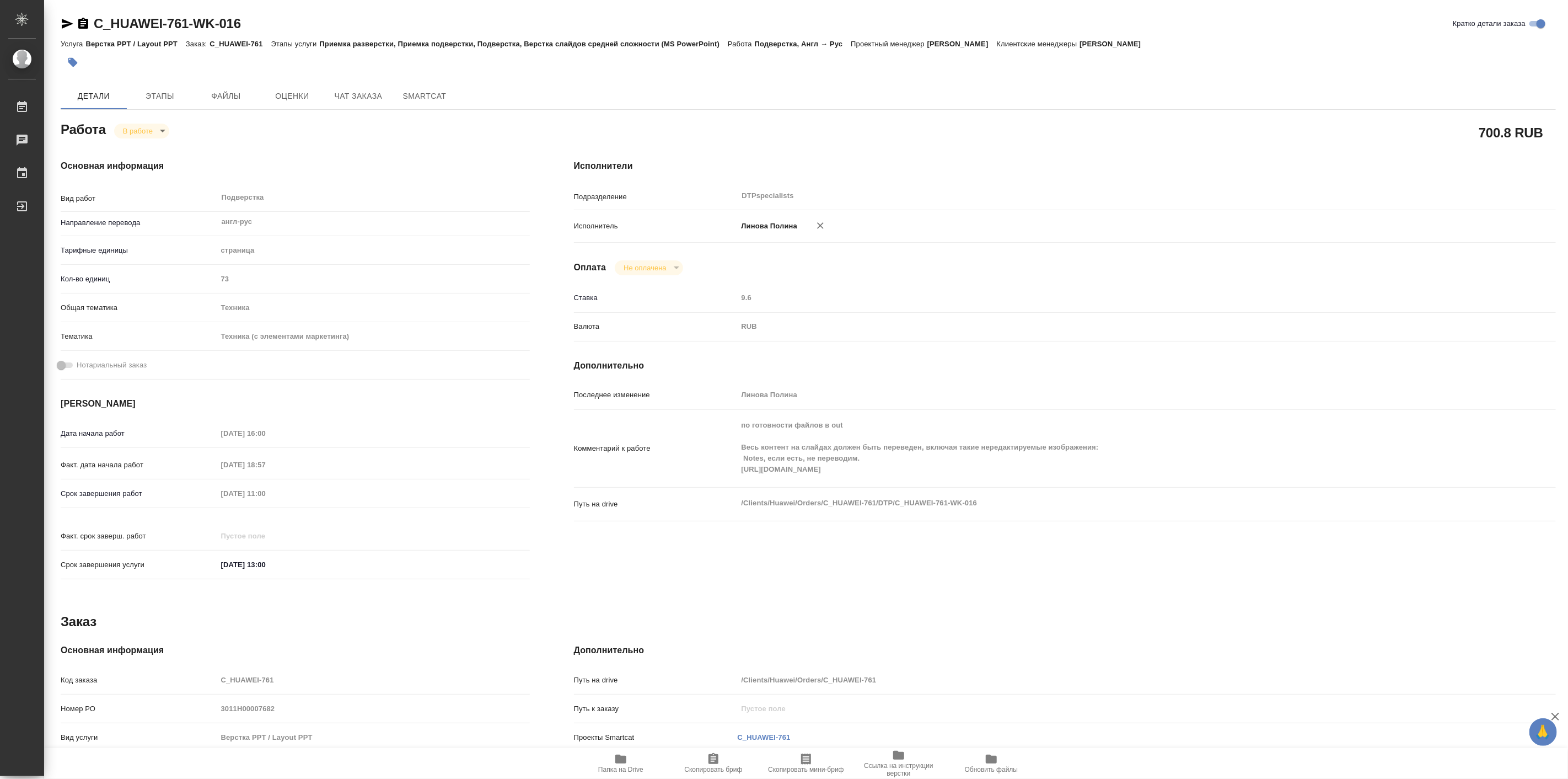
type textarea "x"
